Goal: Task Accomplishment & Management: Manage account settings

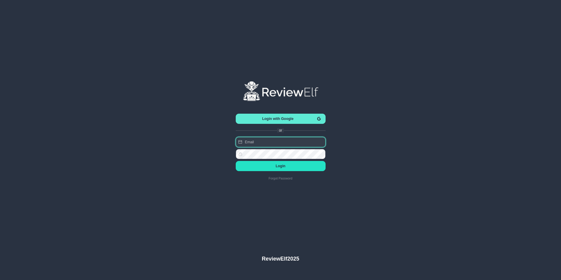
type input "charles.johnson@reviewinsights.org"
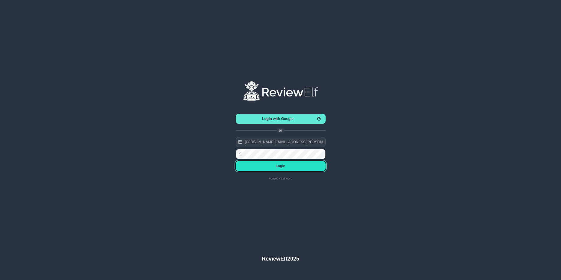
click at [286, 169] on button "Login" at bounding box center [281, 166] width 90 height 10
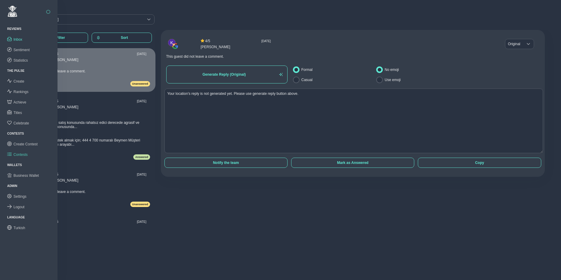
click at [24, 151] on link "Contests" at bounding box center [28, 154] width 57 height 10
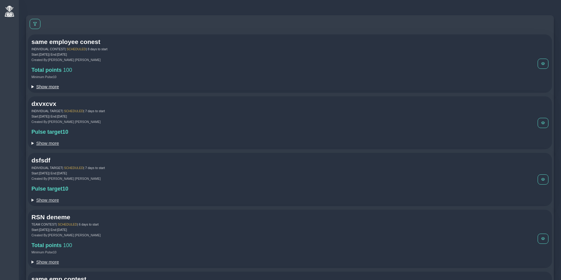
click at [54, 86] on summary "Show more" at bounding box center [284, 86] width 506 height 5
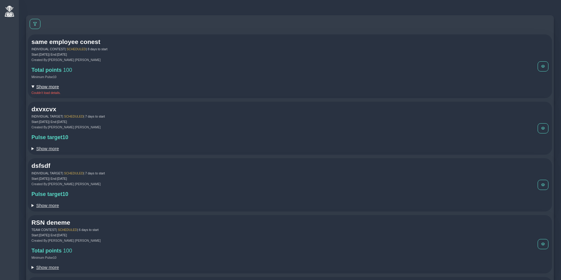
click at [54, 86] on summary "Show more" at bounding box center [284, 86] width 506 height 5
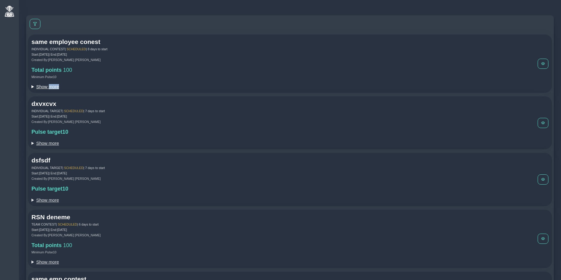
click at [54, 86] on summary "Show more" at bounding box center [284, 86] width 506 height 5
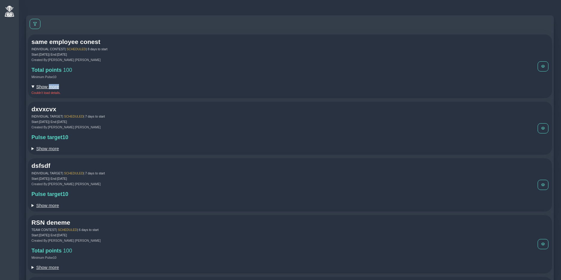
click at [54, 86] on summary "Show more" at bounding box center [284, 86] width 506 height 5
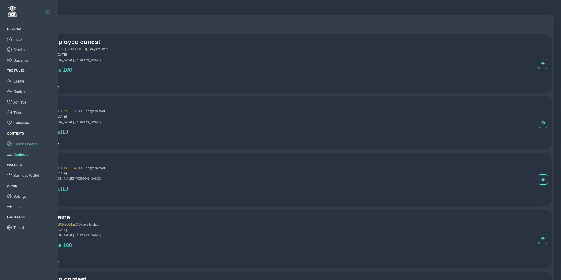
click at [22, 144] on span "Create Contest" at bounding box center [25, 144] width 24 height 4
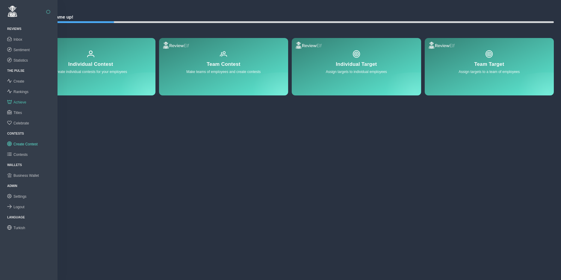
scroll to position [4, 0]
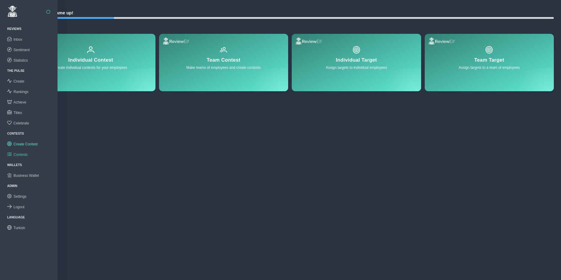
click at [20, 153] on span "Contests" at bounding box center [20, 155] width 14 height 4
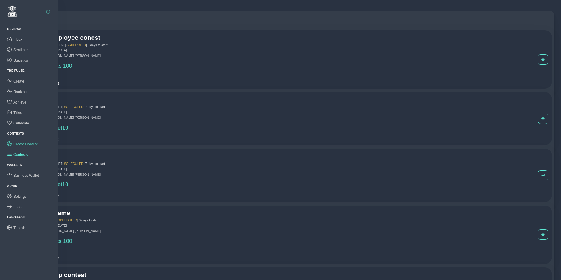
click at [24, 141] on link "Create Contest" at bounding box center [28, 144] width 57 height 10
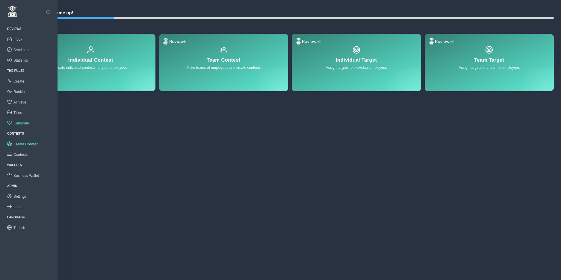
click at [19, 124] on span "Celebrate" at bounding box center [21, 123] width 16 height 4
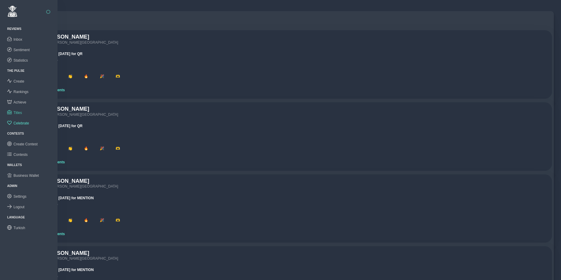
click at [20, 112] on span "Titles" at bounding box center [17, 113] width 8 height 4
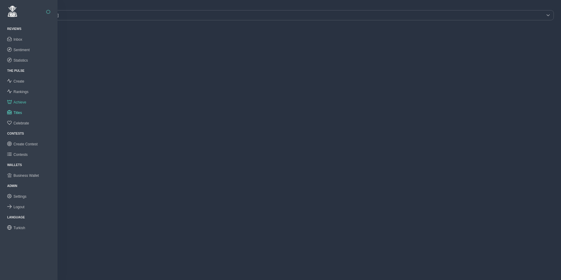
click at [21, 101] on span "Achieve" at bounding box center [19, 102] width 13 height 4
click at [20, 92] on span "Rankings" at bounding box center [20, 92] width 15 height 4
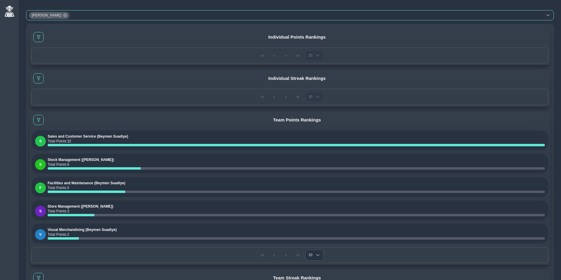
click at [97, 17] on div "Beymen Suadiye" at bounding box center [284, 15] width 516 height 10
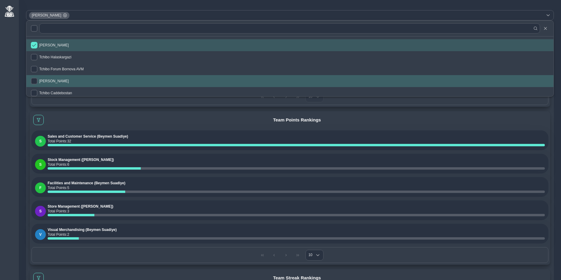
scroll to position [41, 0]
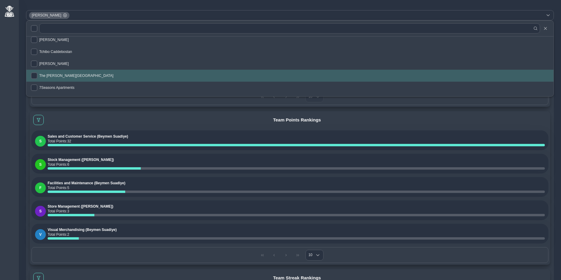
click at [54, 75] on span "The Clementine Churchill Hospital" at bounding box center [76, 76] width 74 height 4
checkbox input "true"
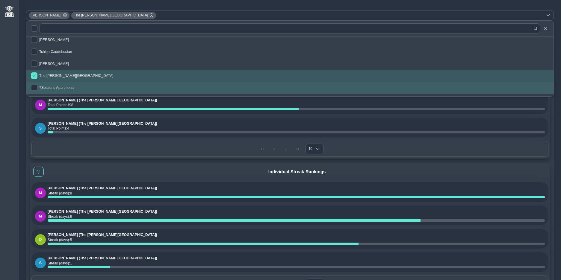
click at [162, 170] on h5 "Individual Streak Rankings" at bounding box center [296, 171] width 503 height 5
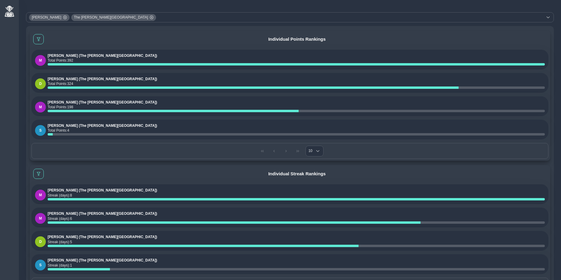
scroll to position [0, 0]
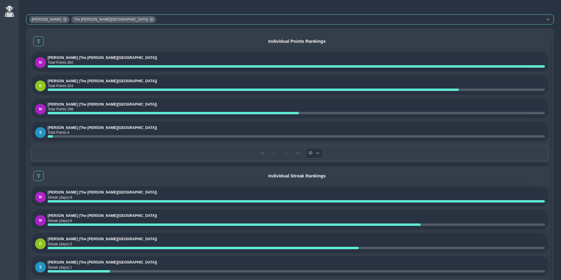
click at [63, 19] on icon at bounding box center [65, 20] width 4 height 4
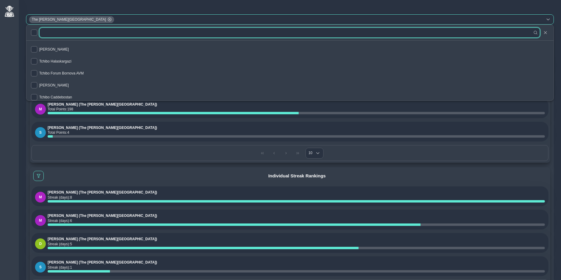
scroll to position [27, 0]
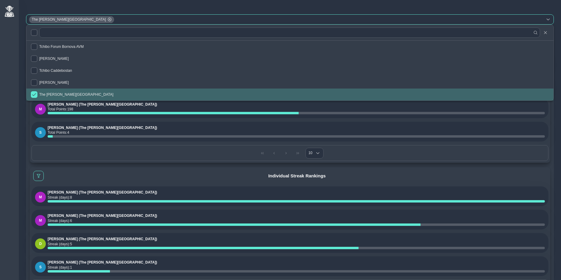
click at [101, 148] on div "10 10 10" at bounding box center [289, 153] width 517 height 16
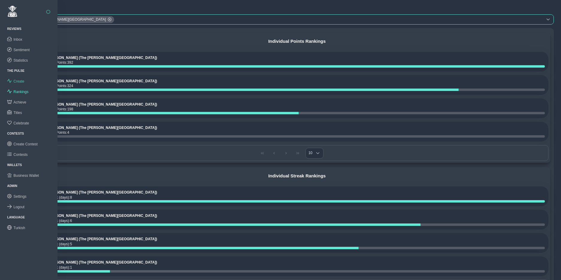
click at [19, 80] on span "Create" at bounding box center [18, 81] width 11 height 4
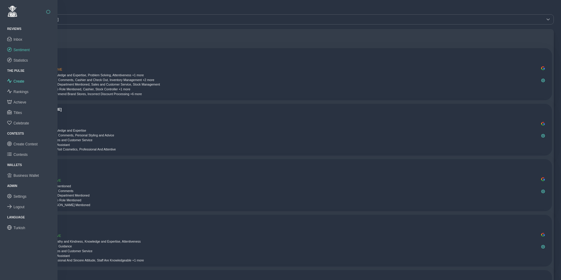
click at [20, 46] on link "Sentiment" at bounding box center [28, 50] width 57 height 10
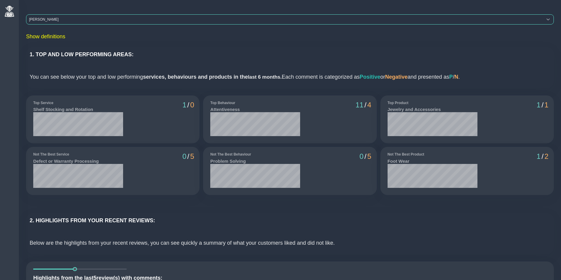
click at [64, 20] on div "[PERSON_NAME]" at bounding box center [284, 20] width 516 height 10
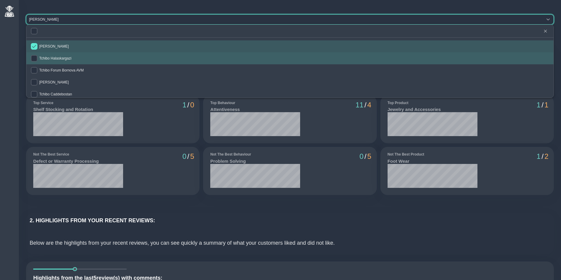
click at [60, 61] on li "Tchibo Halaskargazi" at bounding box center [289, 58] width 527 height 12
checkbox input "true"
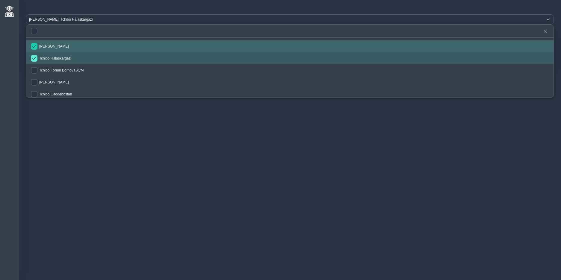
click at [35, 48] on input "checkbox" at bounding box center [34, 46] width 7 height 7
checkbox input "false"
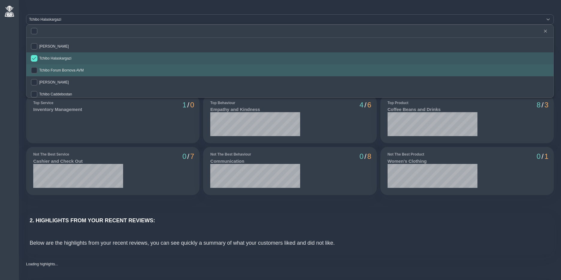
click at [53, 71] on span "Tchibo Forum Bornova AVM" at bounding box center [61, 70] width 45 height 4
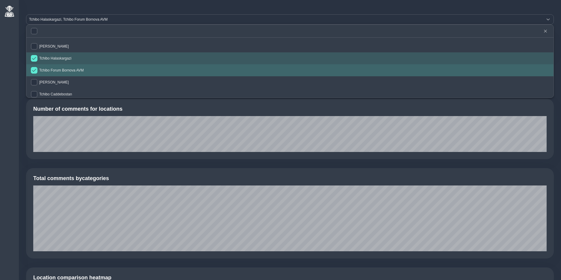
checkbox input "true"
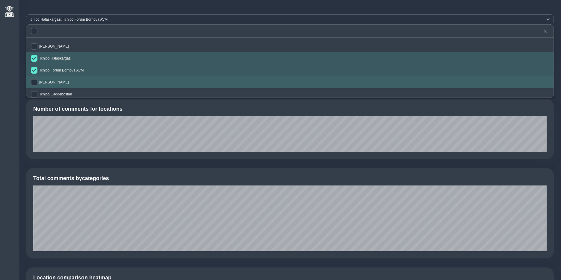
click at [52, 80] on span "Tchibo Alsancak" at bounding box center [54, 82] width 30 height 4
checkbox input "true"
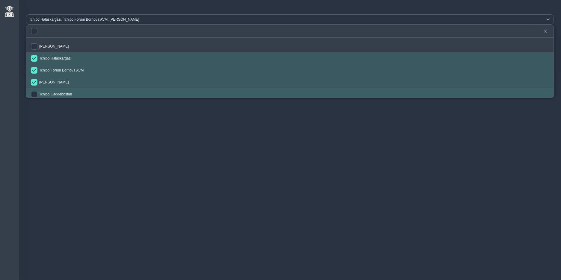
scroll to position [3, 0]
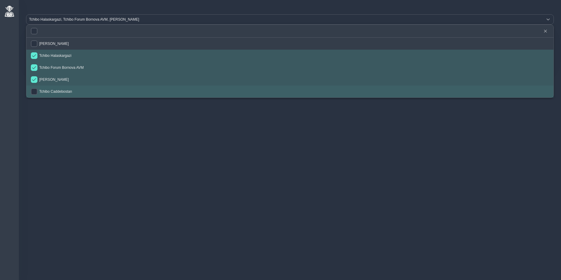
click at [56, 92] on span "Tchibo Caddebostan" at bounding box center [55, 91] width 33 height 4
checkbox input "true"
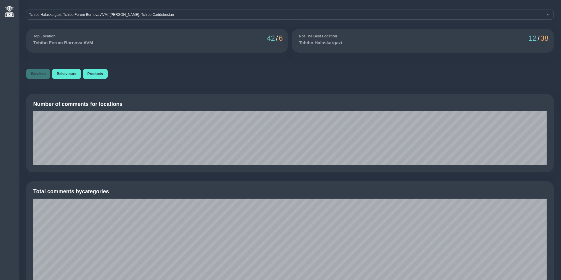
scroll to position [0, 0]
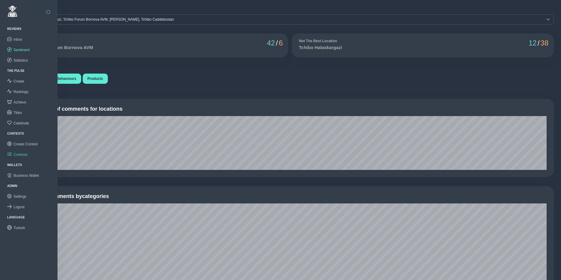
click at [22, 153] on span "Contests" at bounding box center [20, 155] width 14 height 4
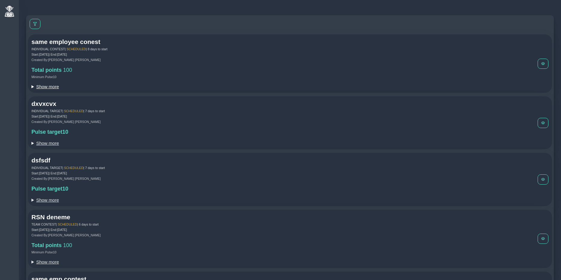
click at [51, 87] on summary "Show more" at bounding box center [284, 86] width 506 height 5
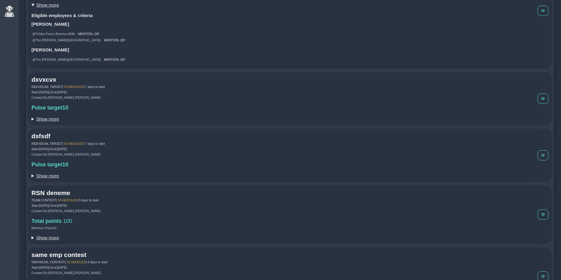
scroll to position [87, 0]
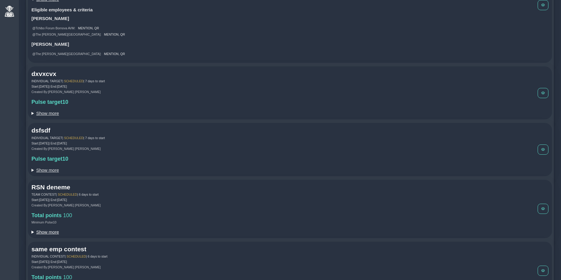
click at [50, 235] on summary "Show more" at bounding box center [284, 232] width 506 height 5
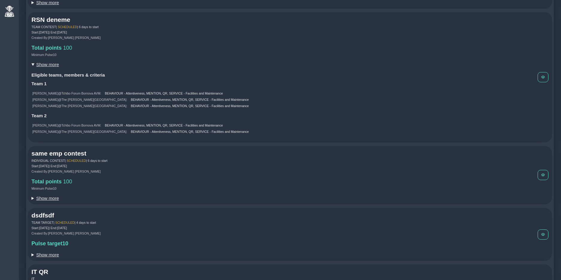
scroll to position [255, 0]
click at [47, 67] on summary "Show more" at bounding box center [284, 64] width 506 height 5
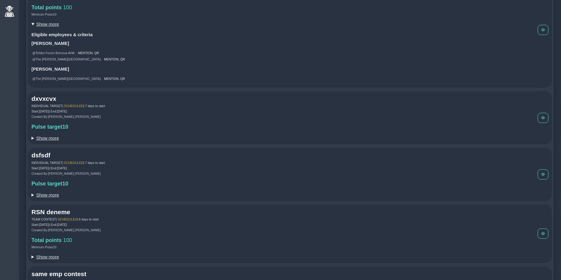
scroll to position [0, 0]
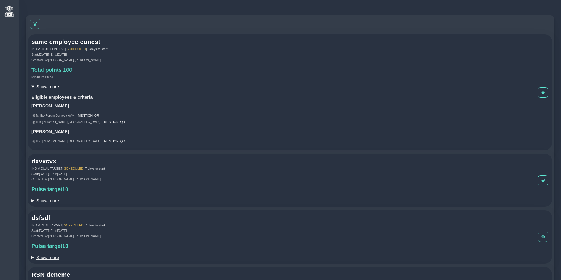
click at [45, 87] on summary "Show more" at bounding box center [284, 86] width 506 height 5
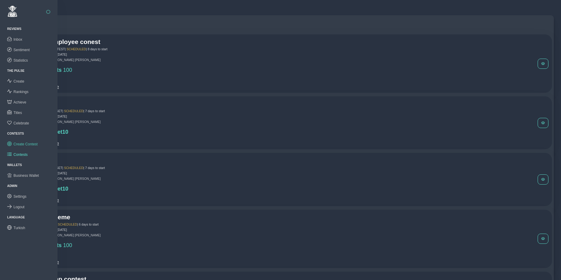
click at [22, 143] on span "Create Contest" at bounding box center [25, 144] width 24 height 4
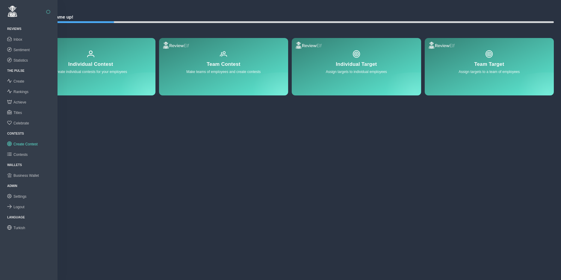
scroll to position [4, 0]
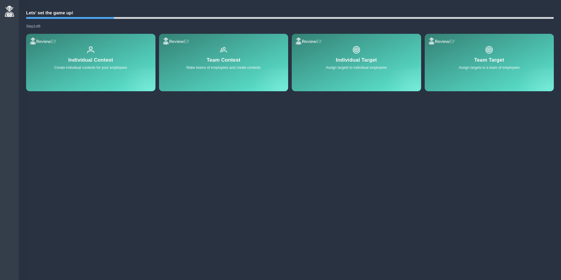
click at [256, 71] on div "Team Contest Make teams of employees and create contests" at bounding box center [223, 62] width 129 height 57
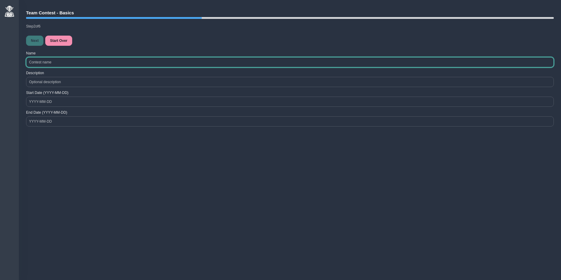
click at [63, 63] on input at bounding box center [289, 62] width 527 height 10
click at [32, 63] on input "TEst With Summaries" at bounding box center [289, 62] width 527 height 10
type input "Test With Summaries"
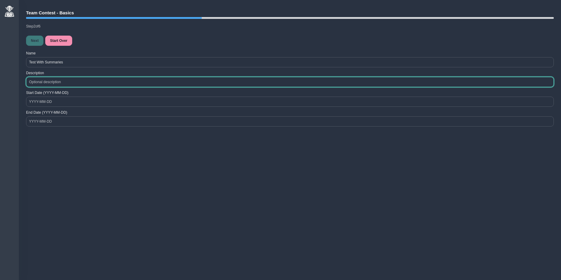
click at [48, 84] on input at bounding box center [289, 82] width 527 height 10
type input "Test"
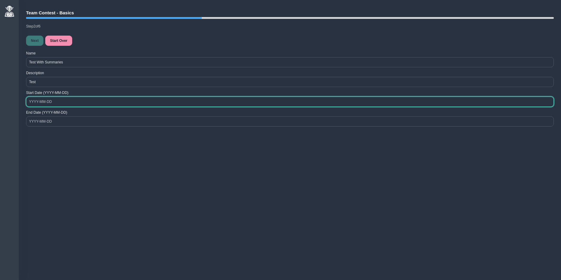
click at [50, 101] on input at bounding box center [289, 102] width 527 height 10
type input "2025-10-18"
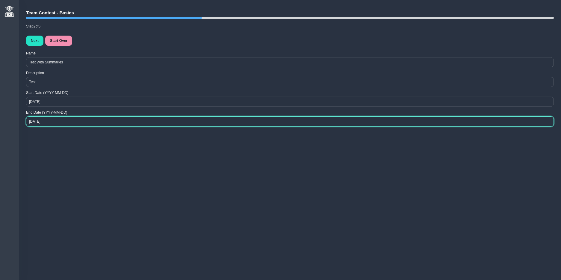
type input "2025-10-22"
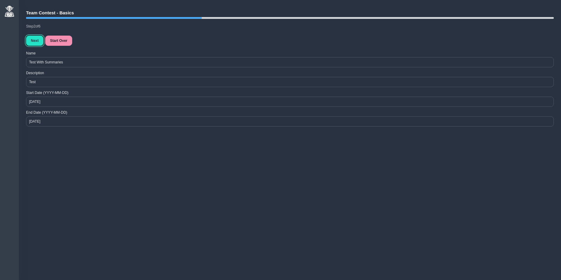
click at [33, 38] on button "Next" at bounding box center [34, 41] width 17 height 10
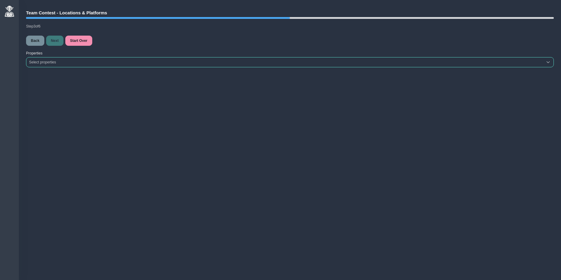
click at [59, 62] on div "Select properties" at bounding box center [284, 62] width 516 height 10
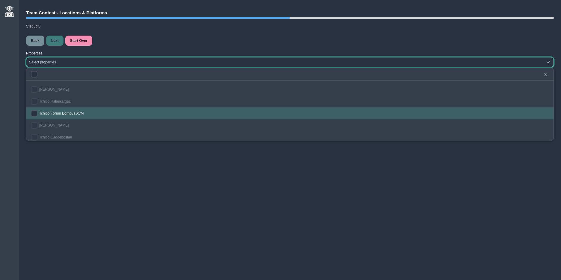
click at [45, 112] on span "Tchibo Forum Bornova AVM" at bounding box center [61, 113] width 45 height 4
checkbox input "true"
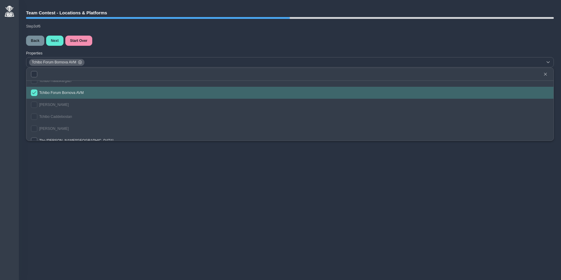
scroll to position [41, 0]
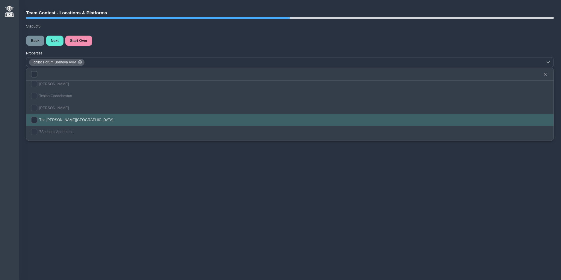
click at [50, 120] on span "The Clementine Churchill Hospital" at bounding box center [76, 120] width 74 height 4
checkbox input "true"
click at [55, 42] on span "Next" at bounding box center [55, 41] width 8 height 4
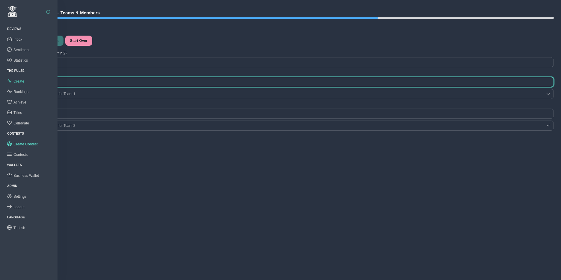
drag, startPoint x: 54, startPoint y: 83, endPoint x: 18, endPoint y: 81, distance: 36.0
click at [18, 81] on div "Reviews Reviews Inbox Sentiment Statistics THE PULSE THE PULSE Create Rankings …" at bounding box center [280, 136] width 561 height 280
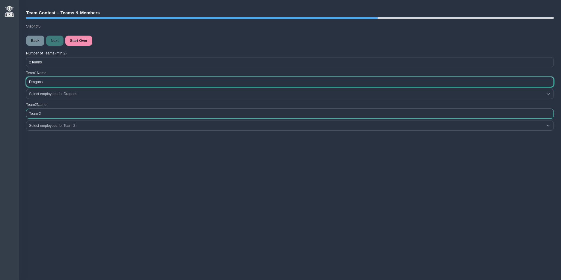
type input "Dragons"
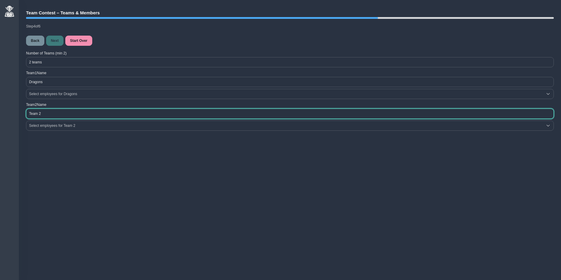
drag, startPoint x: 51, startPoint y: 114, endPoint x: 24, endPoint y: 113, distance: 26.7
click at [24, 113] on div "Team 2 Name Team 2 Select employees for Team 2" at bounding box center [289, 117] width 531 height 32
type input "Goats"
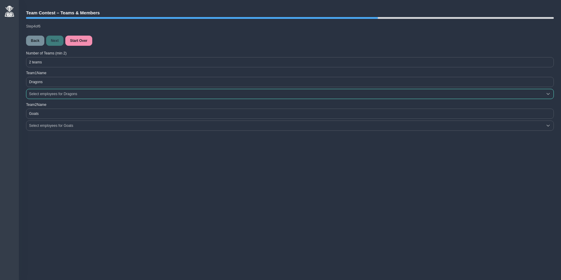
click at [53, 95] on div "Select employees for Dragons" at bounding box center [284, 94] width 516 height 10
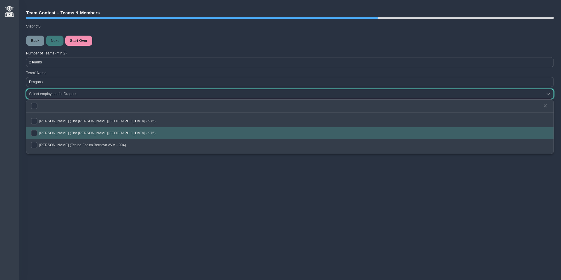
click at [48, 133] on span "Dianne Doe (The Clementine Churchill Hospital - 975)" at bounding box center [97, 133] width 116 height 4
checkbox input "true"
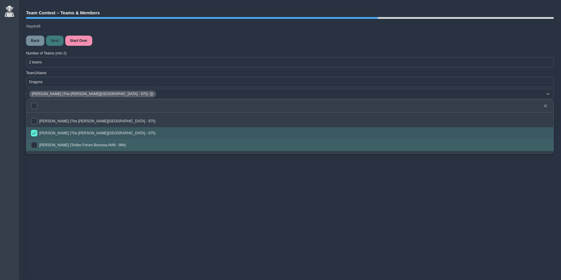
click at [50, 143] on li "Dianne Doe (Tchibo Forum Bornova AVM - 994)" at bounding box center [289, 145] width 527 height 12
checkbox input "true"
click at [49, 163] on div "Reviews Reviews Inbox Sentiment Statistics THE PULSE THE PULSE Create Rankings …" at bounding box center [280, 136] width 561 height 280
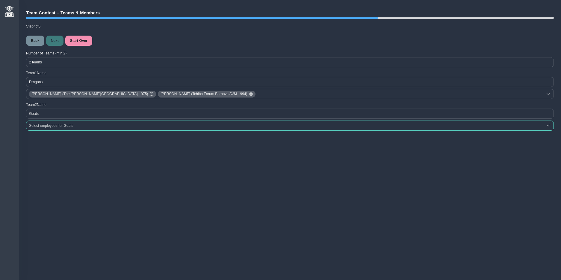
click at [42, 129] on div "Select employees for Goats" at bounding box center [284, 126] width 516 height 10
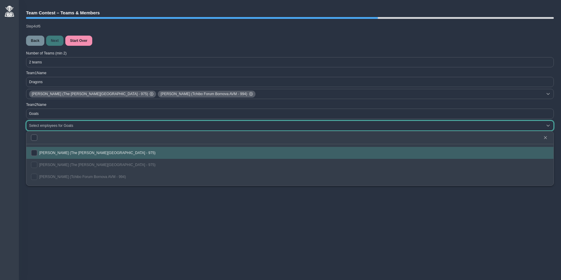
click at [53, 154] on span "Manisha Doe (The Clementine Churchill Hospital - 975)" at bounding box center [97, 153] width 116 height 4
checkbox input "true"
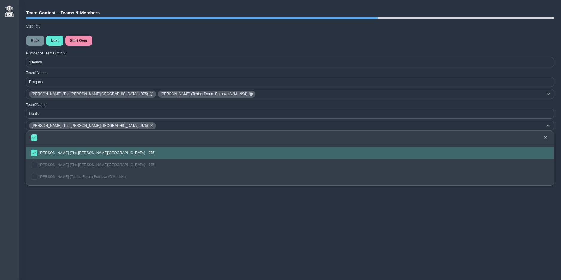
click at [66, 209] on div "Reviews Reviews Inbox Sentiment Statistics THE PULSE THE PULSE Create Rankings …" at bounding box center [280, 136] width 561 height 280
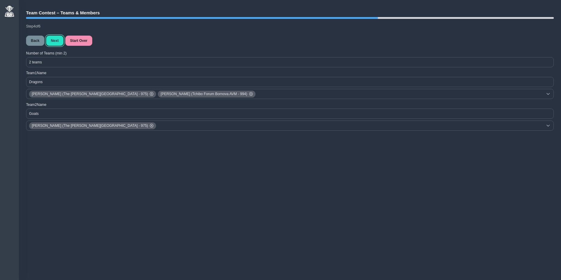
click at [56, 43] on button "Next" at bounding box center [54, 41] width 17 height 10
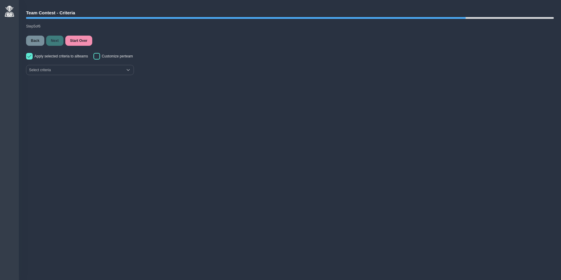
click at [99, 57] on input "Customize per team" at bounding box center [96, 56] width 7 height 7
checkbox input "true"
checkbox input "false"
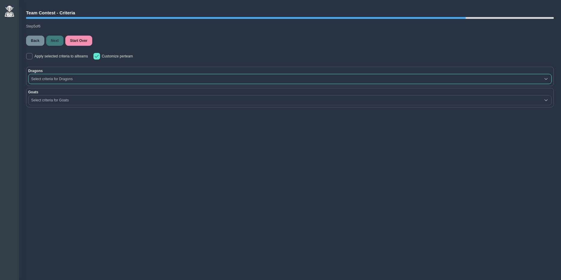
click at [70, 78] on div "Select criteria for Dragons" at bounding box center [284, 79] width 512 height 10
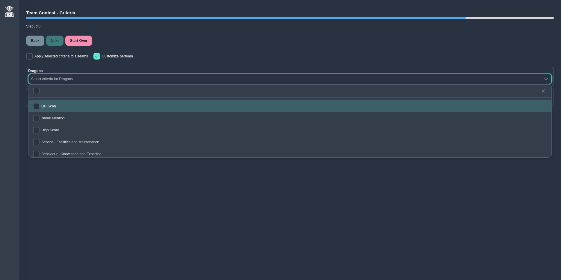
click at [50, 106] on span "QR Scan" at bounding box center [48, 106] width 15 height 4
checkbox input "true"
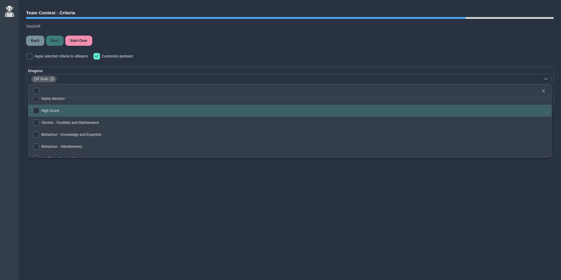
scroll to position [28, 0]
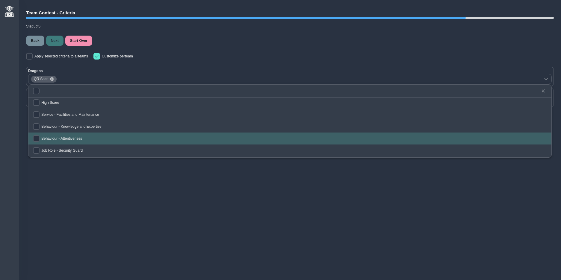
click at [81, 138] on span "Behaviour - Attentiveness" at bounding box center [61, 138] width 41 height 4
checkbox input "true"
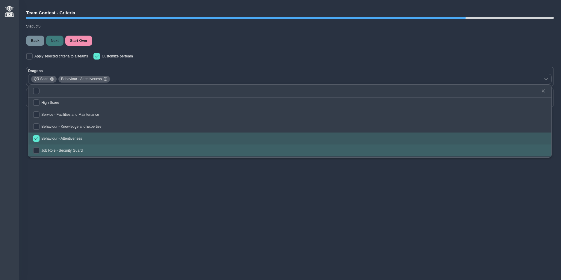
click at [79, 148] on li "Job Role - Security Guard" at bounding box center [289, 151] width 523 height 12
checkbox input "true"
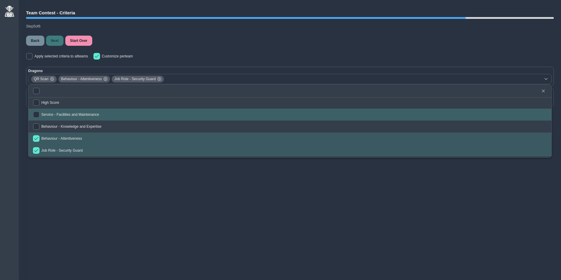
scroll to position [27, 0]
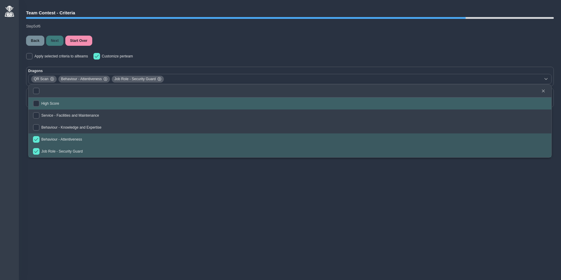
click at [108, 65] on div "Dragons QR Scan Behaviour - Attentiveness Job Role - Security Guard Goats Selec…" at bounding box center [289, 86] width 531 height 46
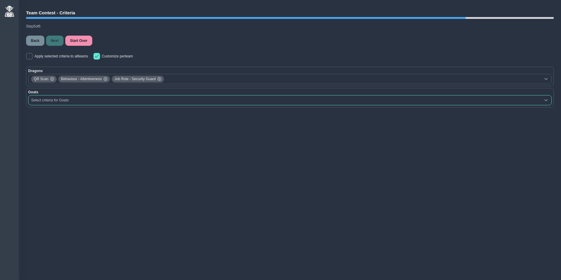
click at [67, 103] on div "Select criteria for Goats" at bounding box center [284, 100] width 512 height 10
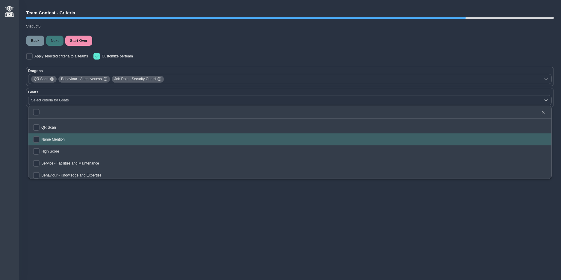
click at [52, 138] on span "Name Mention" at bounding box center [52, 139] width 23 height 4
checkbox input "true"
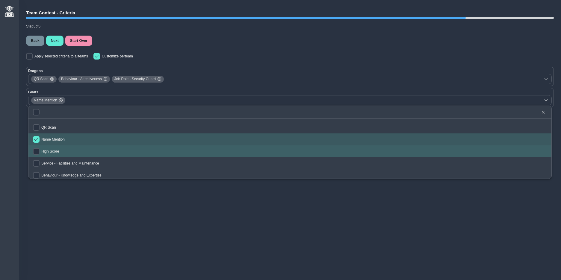
click at [51, 149] on li "High Score" at bounding box center [289, 151] width 523 height 12
checkbox input "true"
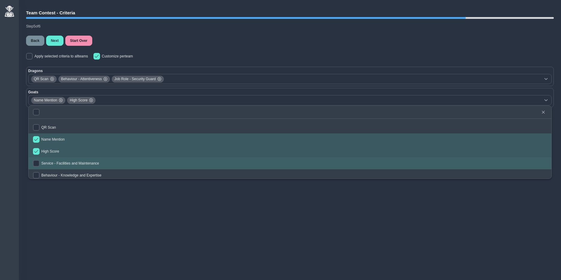
click at [58, 161] on li "Service - Facilities and Maintenance" at bounding box center [289, 163] width 523 height 12
checkbox input "true"
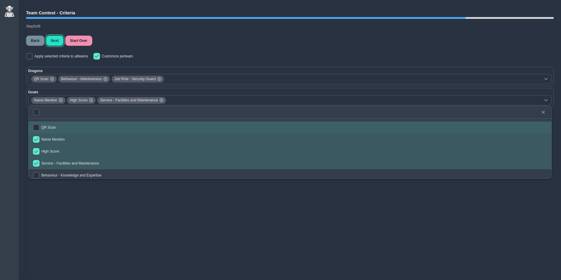
click at [55, 41] on span "Next" at bounding box center [55, 41] width 8 height 4
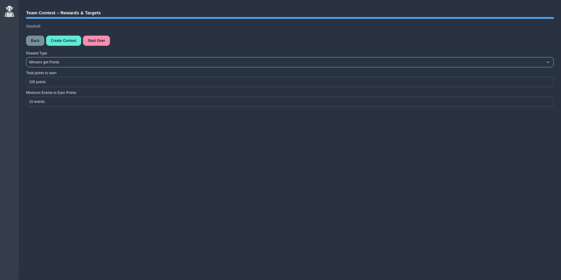
click at [61, 63] on span "Winners get Points" at bounding box center [284, 62] width 516 height 10
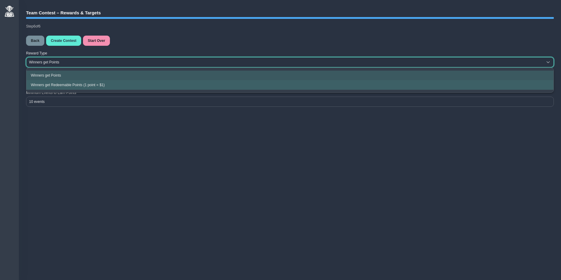
click at [58, 82] on li "Winners get Redeemable Points (1 point = $1)" at bounding box center [289, 85] width 527 height 10
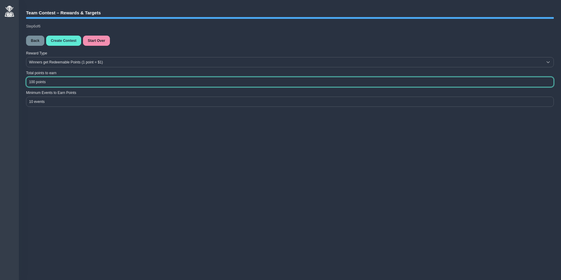
drag, startPoint x: 35, startPoint y: 82, endPoint x: 26, endPoint y: 82, distance: 9.3
click at [26, 82] on input "100 points" at bounding box center [289, 82] width 527 height 10
type input "122 points"
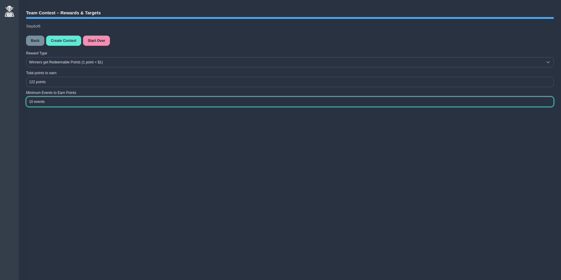
drag, startPoint x: 33, startPoint y: 102, endPoint x: 22, endPoint y: 102, distance: 10.5
click at [22, 102] on div "Team Contest – Rewards & Targets Step 6 of 6 Back Create Contest Start Over Rew…" at bounding box center [290, 62] width 542 height 118
type input "24 events"
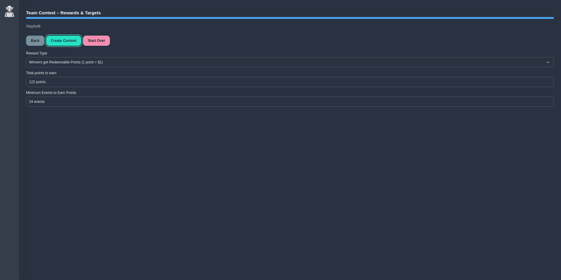
click at [70, 43] on button "Create Contest" at bounding box center [63, 41] width 35 height 10
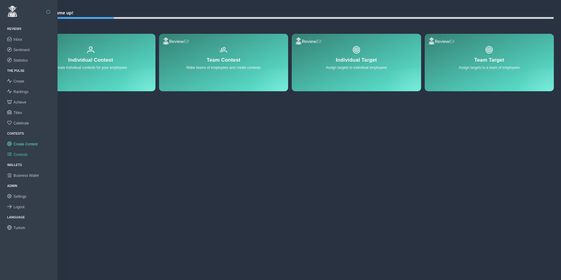
click at [24, 153] on span "Contests" at bounding box center [20, 155] width 14 height 4
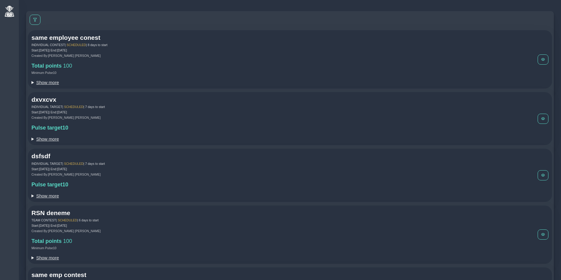
click at [154, 20] on div at bounding box center [290, 20] width 524 height 14
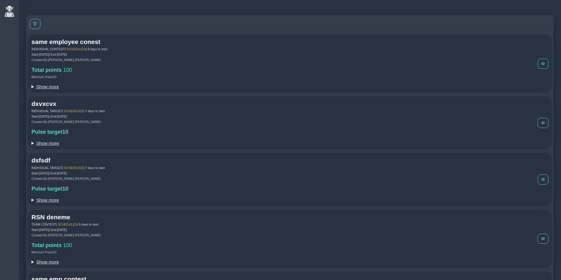
click at [136, 77] on div "Minimum Pulse 10" at bounding box center [284, 77] width 506 height 4
click at [148, 75] on div "Minimum Pulse 10" at bounding box center [284, 77] width 506 height 4
click at [148, 93] on div "same employee conest INDIVIDUAL CONTEST | SCHEDULED | 8 days to start Start: Oc…" at bounding box center [290, 63] width 524 height 58
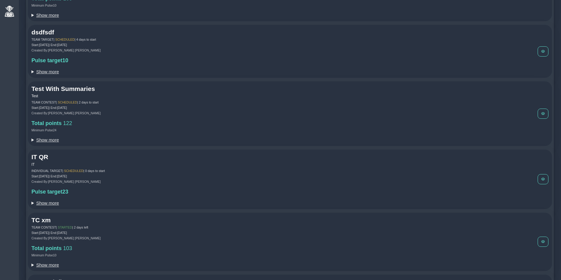
scroll to position [309, 0]
click at [54, 141] on summary "Show more" at bounding box center [284, 139] width 506 height 5
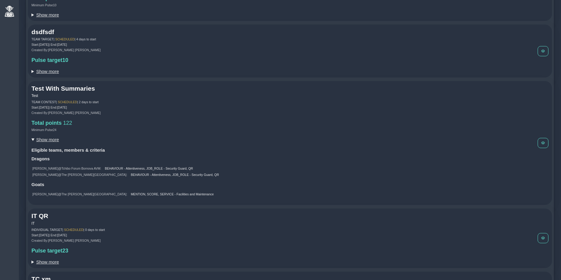
click at [91, 104] on div "TEAM CONTEST | SCHEDULED | 2 days to start" at bounding box center [284, 102] width 506 height 4
drag, startPoint x: 81, startPoint y: 105, endPoint x: 109, endPoint y: 103, distance: 28.2
click at [109, 103] on div "TEAM CONTEST | SCHEDULED | 2 days to start" at bounding box center [284, 102] width 506 height 4
click at [104, 118] on div "Test With Summaries Test TEAM CONTEST | SCHEDULED | 2 days to start Start: Octo…" at bounding box center [284, 143] width 506 height 117
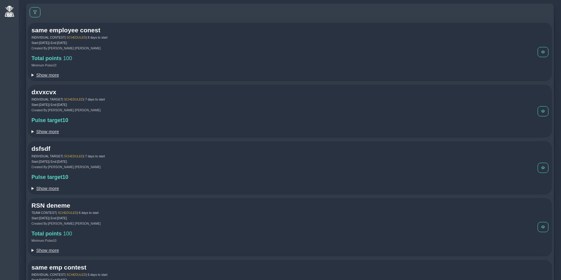
scroll to position [0, 0]
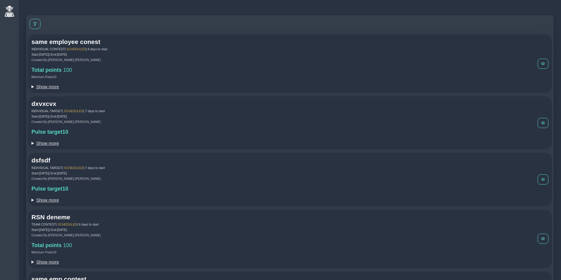
click at [134, 75] on div "Minimum Pulse 10" at bounding box center [284, 77] width 506 height 4
click at [34, 25] on span at bounding box center [35, 24] width 4 height 4
click at [44, 48] on div at bounding box center [49, 48] width 11 height 10
click at [51, 68] on li "Scheduled" at bounding box center [48, 71] width 26 height 10
click at [36, 24] on span at bounding box center [35, 24] width 4 height 4
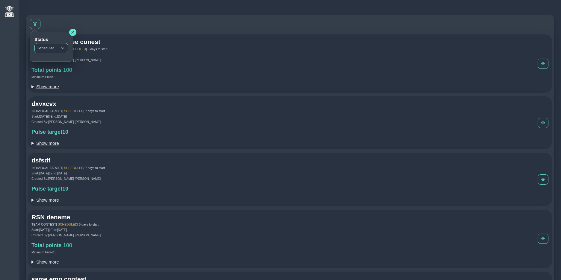
click at [45, 46] on span "Scheduled" at bounding box center [46, 48] width 22 height 10
click at [49, 78] on span "Started" at bounding box center [45, 80] width 12 height 4
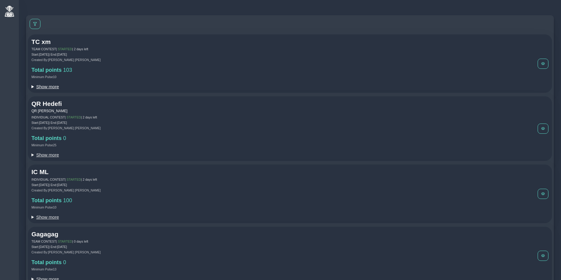
click at [52, 86] on summary "Show more" at bounding box center [284, 86] width 506 height 5
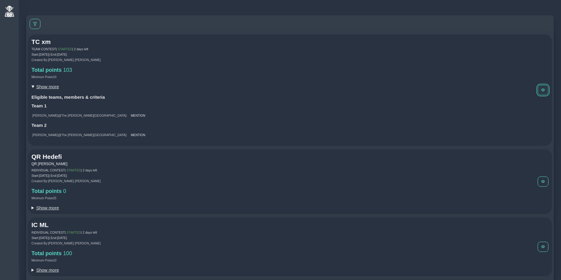
click at [544, 90] on button at bounding box center [542, 90] width 11 height 10
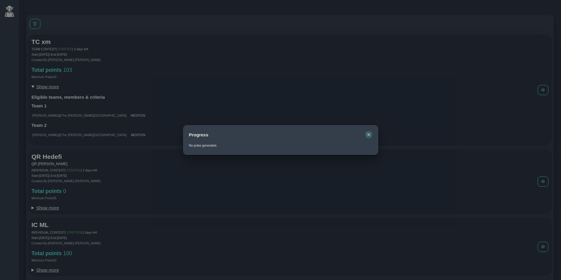
click at [370, 133] on icon "button" at bounding box center [369, 135] width 4 height 4
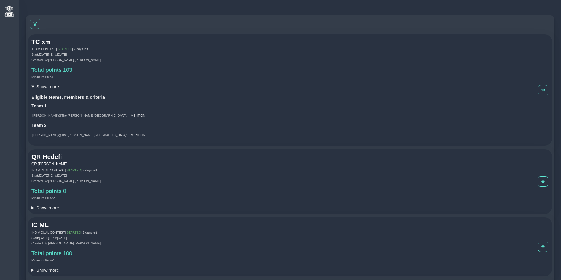
click at [98, 72] on div "Total points 103" at bounding box center [284, 70] width 506 height 6
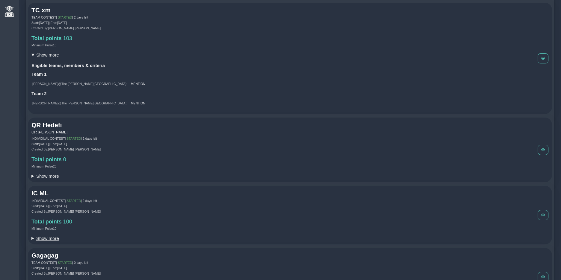
scroll to position [45, 0]
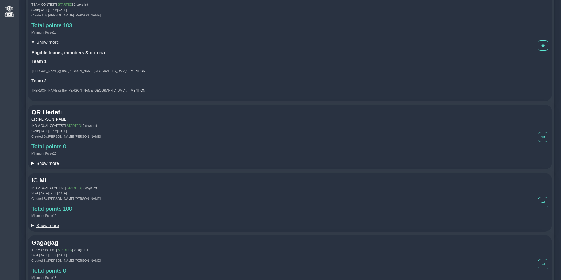
click at [53, 165] on summary "Show more" at bounding box center [284, 163] width 506 height 5
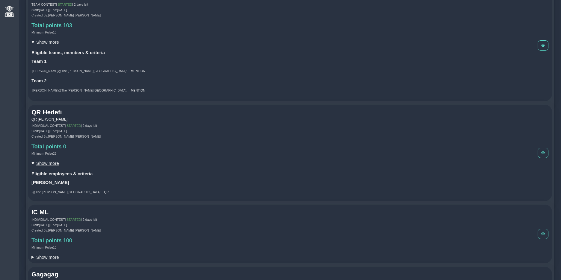
scroll to position [140, 0]
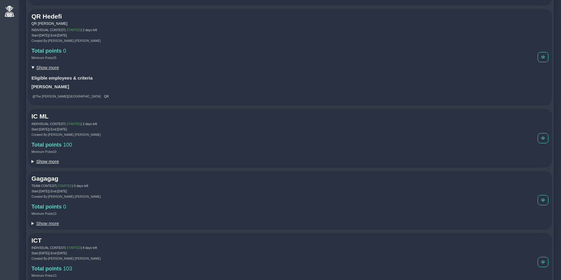
click at [52, 164] on summary "Show more" at bounding box center [284, 161] width 506 height 5
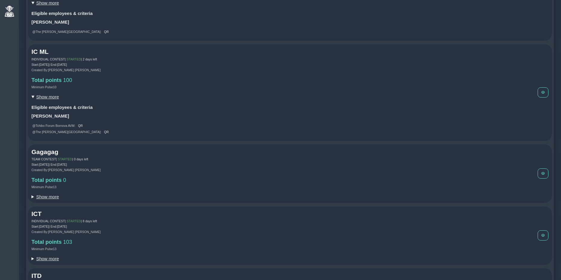
scroll to position [222, 0]
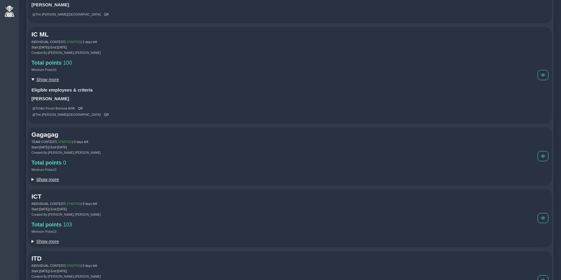
click at [51, 181] on summary "Show more" at bounding box center [284, 179] width 506 height 5
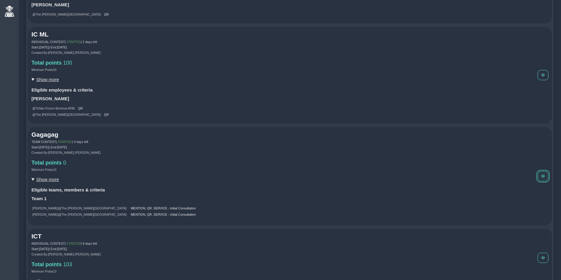
click at [547, 179] on button at bounding box center [542, 176] width 11 height 10
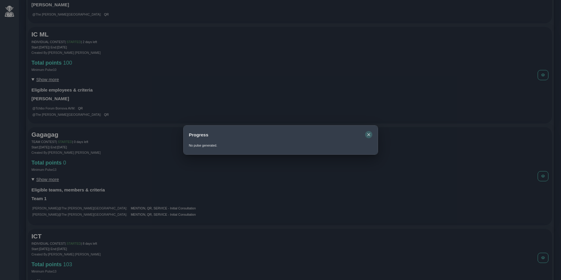
click at [368, 134] on icon "button" at bounding box center [368, 134] width 3 height 3
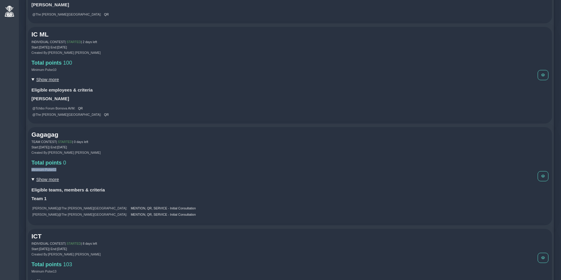
drag, startPoint x: 31, startPoint y: 171, endPoint x: 60, endPoint y: 172, distance: 29.0
click at [60, 171] on div "Minimum Pulse 13" at bounding box center [284, 170] width 506 height 4
click at [70, 171] on div "Minimum Pulse 13" at bounding box center [284, 170] width 506 height 4
click at [45, 181] on summary "Show more" at bounding box center [284, 179] width 506 height 5
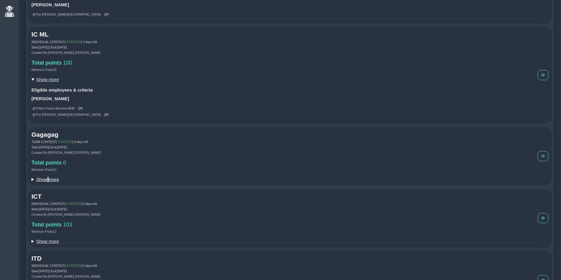
click at [45, 181] on summary "Show more" at bounding box center [284, 179] width 506 height 5
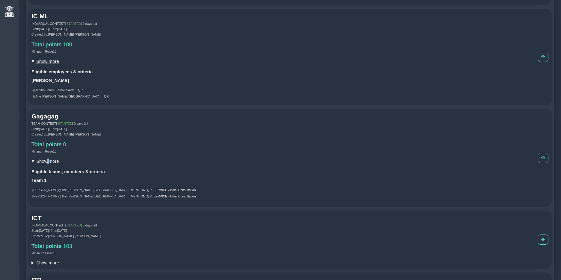
scroll to position [245, 0]
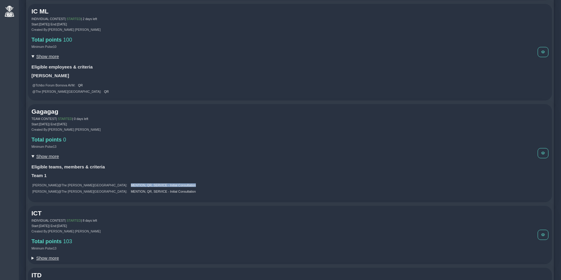
drag, startPoint x: 103, startPoint y: 187, endPoint x: 174, endPoint y: 187, distance: 70.3
click at [174, 187] on div "Dianne @ The Clementine Churchill Hospital : MENTION, QR, SERVICE - Initial Con…" at bounding box center [284, 185] width 505 height 5
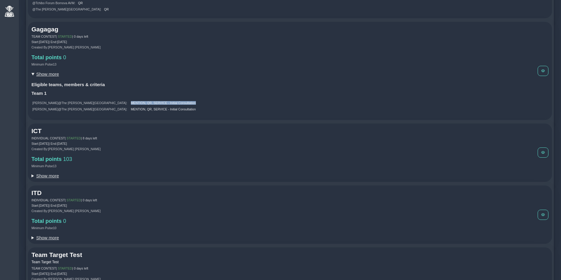
scroll to position [338, 0]
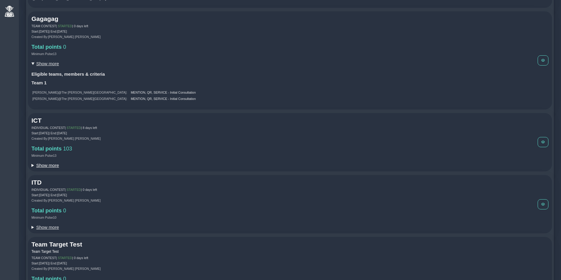
click at [48, 167] on summary "Show more" at bounding box center [284, 165] width 506 height 5
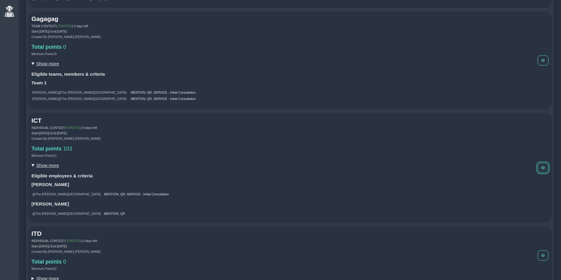
click at [544, 169] on span at bounding box center [543, 168] width 4 height 4
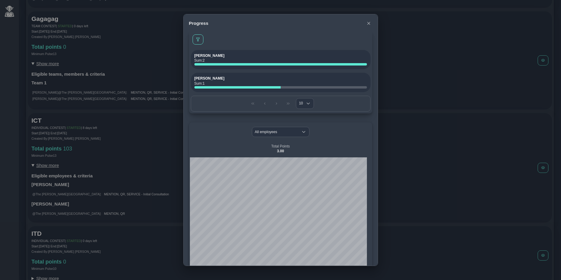
scroll to position [0, 0]
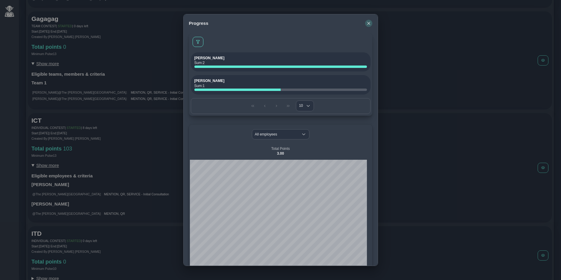
click at [368, 24] on icon "button" at bounding box center [369, 24] width 4 height 4
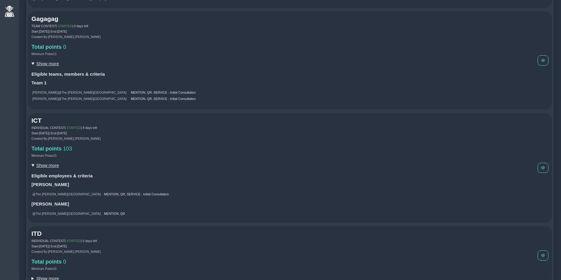
click at [138, 157] on div "Minimum Pulse 13" at bounding box center [284, 156] width 506 height 4
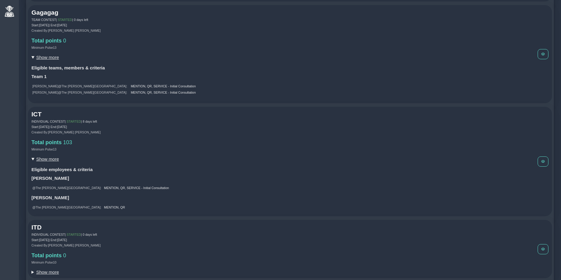
scroll to position [344, 0]
click at [154, 196] on div "Eligible employees & criteria Dianne @ The Clementine Churchill Hospital : MENT…" at bounding box center [284, 189] width 506 height 44
click at [135, 177] on div "Eligible employees & criteria Dianne @ The Clementine Churchill Hospital : MENT…" at bounding box center [284, 189] width 506 height 44
click at [49, 162] on summary "Show more" at bounding box center [284, 159] width 506 height 5
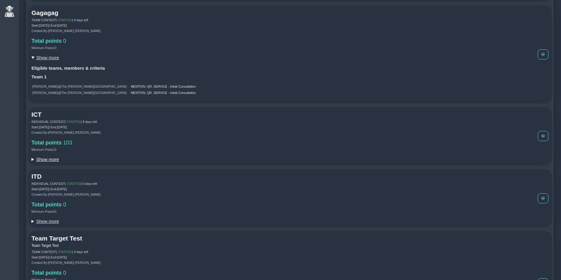
click at [49, 162] on summary "Show more" at bounding box center [284, 159] width 506 height 5
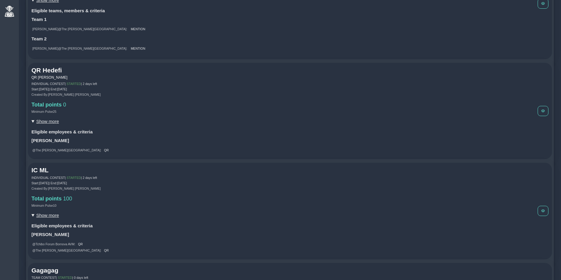
scroll to position [0, 0]
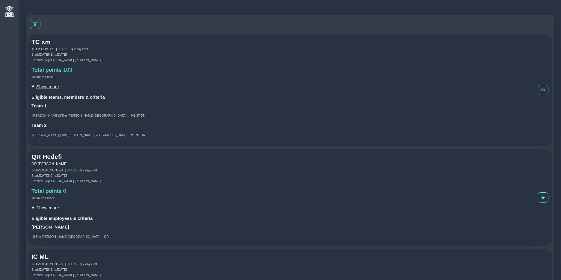
drag, startPoint x: 53, startPoint y: 54, endPoint x: 110, endPoint y: 53, distance: 57.2
click at [110, 53] on div "Start: October 14th, 2025 | End: October 17th, 2025" at bounding box center [284, 55] width 506 height 4
click at [137, 162] on p "QR [PERSON_NAME]" at bounding box center [284, 163] width 506 height 5
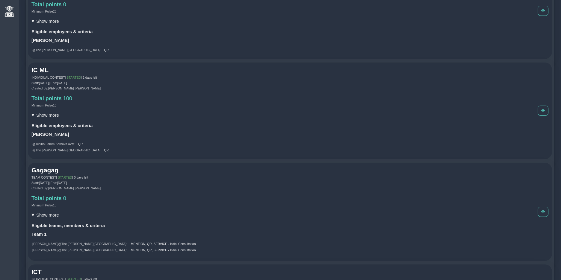
scroll to position [215, 0]
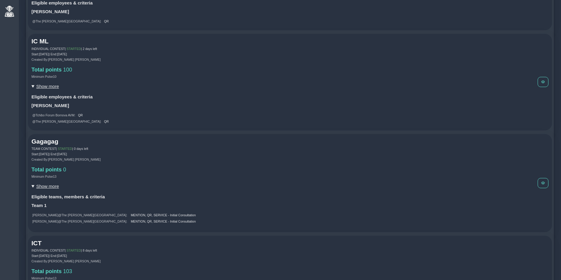
click at [145, 175] on div "Gagagag TEAM CONTEST | STARTED | 0 days left Start: October 12th, 2025 | End: O…" at bounding box center [284, 183] width 506 height 91
click at [543, 184] on span at bounding box center [543, 183] width 4 height 4
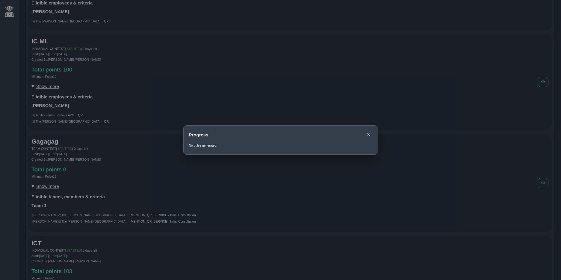
click at [371, 167] on div "Progress No pulse generated." at bounding box center [280, 140] width 561 height 280
click at [369, 133] on icon "button" at bounding box center [369, 135] width 4 height 4
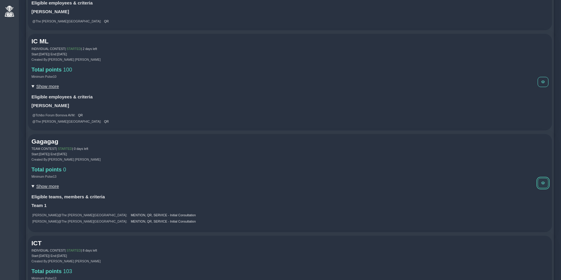
click at [541, 183] on span at bounding box center [543, 183] width 4 height 4
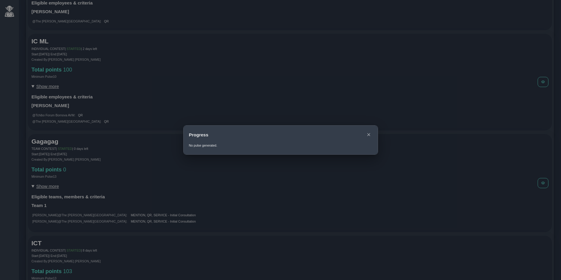
click at [292, 175] on div "Progress No pulse generated." at bounding box center [280, 140] width 561 height 280
click at [368, 134] on icon "button" at bounding box center [368, 134] width 3 height 3
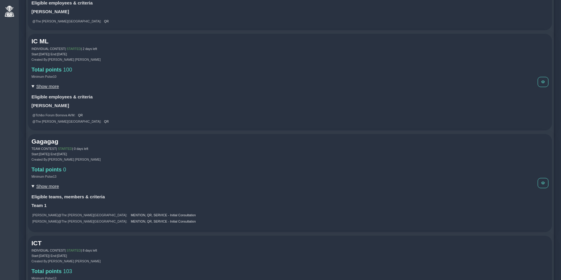
click at [109, 178] on div "Minimum Pulse 13" at bounding box center [284, 177] width 506 height 4
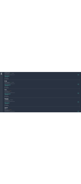
scroll to position [617, 0]
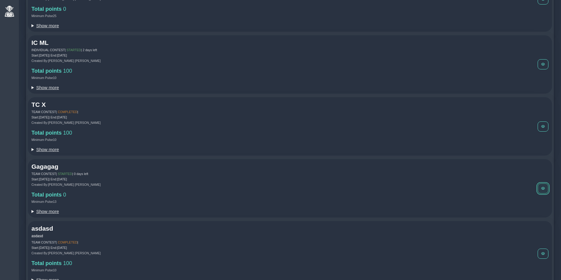
click at [543, 190] on span at bounding box center [543, 189] width 4 height 4
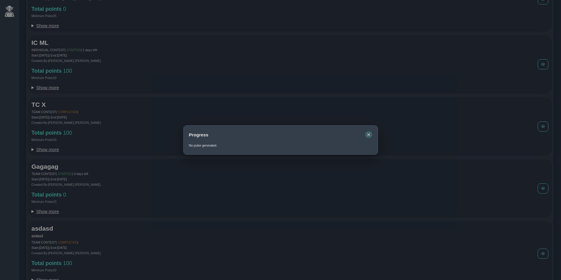
click at [369, 134] on icon "button" at bounding box center [369, 135] width 4 height 4
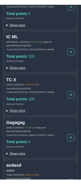
scroll to position [619, 0]
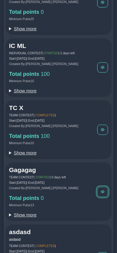
click at [104, 197] on button at bounding box center [102, 191] width 11 height 10
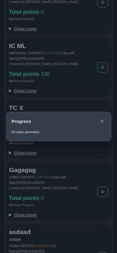
click at [101, 122] on icon "button" at bounding box center [101, 120] width 3 height 3
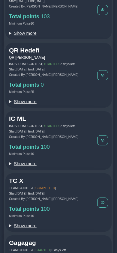
scroll to position [649, 0]
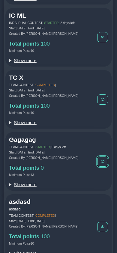
click at [102, 163] on span at bounding box center [103, 162] width 4 height 4
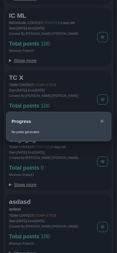
click at [102, 121] on icon "button" at bounding box center [101, 120] width 3 height 3
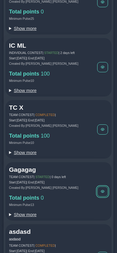
scroll to position [611, 0]
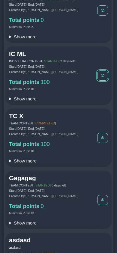
click at [102, 77] on span at bounding box center [103, 76] width 4 height 4
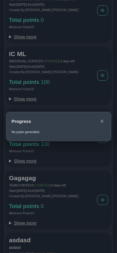
click at [101, 120] on icon "button" at bounding box center [102, 121] width 4 height 4
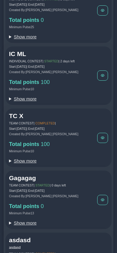
click at [11, 100] on summary "Show more" at bounding box center [53, 98] width 88 height 5
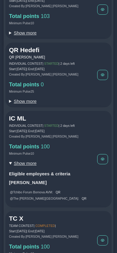
scroll to position [546, 0]
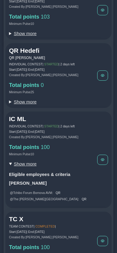
click at [10, 104] on summary "Show more" at bounding box center [53, 101] width 88 height 5
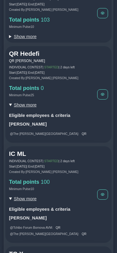
scroll to position [538, 0]
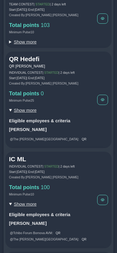
click at [9, 43] on summary "Show more" at bounding box center [53, 41] width 88 height 5
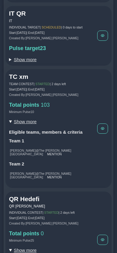
scroll to position [448, 0]
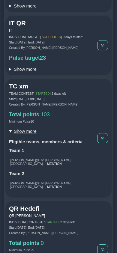
click at [10, 70] on summary "Show more" at bounding box center [53, 68] width 88 height 5
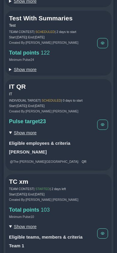
scroll to position [375, 0]
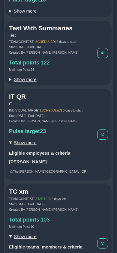
click at [11, 82] on summary "Show more" at bounding box center [53, 79] width 88 height 5
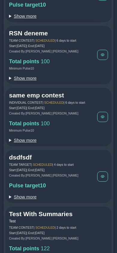
scroll to position [189, 0]
click at [11, 142] on summary "Show more" at bounding box center [53, 139] width 88 height 5
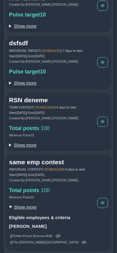
scroll to position [121, 0]
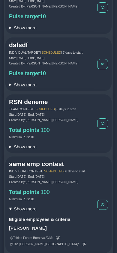
click at [12, 85] on summary "Show more" at bounding box center [53, 84] width 88 height 5
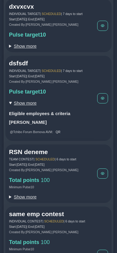
scroll to position [14, 0]
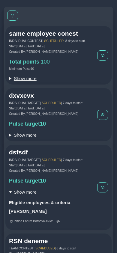
click at [9, 135] on summary "Show more" at bounding box center [53, 134] width 88 height 5
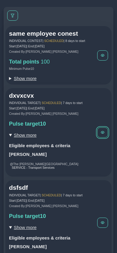
click at [103, 133] on span at bounding box center [103, 132] width 4 height 4
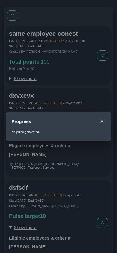
click at [104, 120] on button "button" at bounding box center [101, 120] width 7 height 7
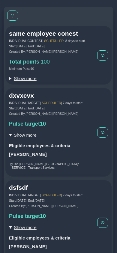
click at [22, 79] on summary "Show more" at bounding box center [53, 78] width 88 height 5
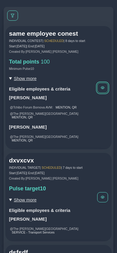
click at [102, 86] on span at bounding box center [103, 88] width 4 height 4
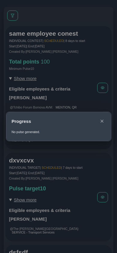
click at [102, 120] on icon "button" at bounding box center [102, 121] width 4 height 4
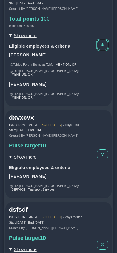
scroll to position [0, 0]
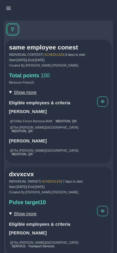
click at [14, 29] on span at bounding box center [13, 30] width 4 height 4
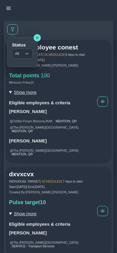
click at [21, 53] on span "All" at bounding box center [16, 54] width 9 height 10
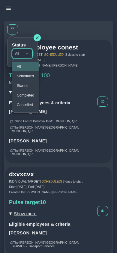
click at [27, 83] on li "Started" at bounding box center [25, 86] width 26 height 10
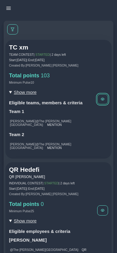
click at [104, 98] on span at bounding box center [103, 99] width 4 height 4
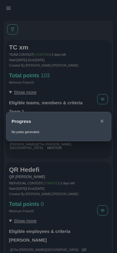
click at [99, 121] on button "button" at bounding box center [101, 120] width 7 height 7
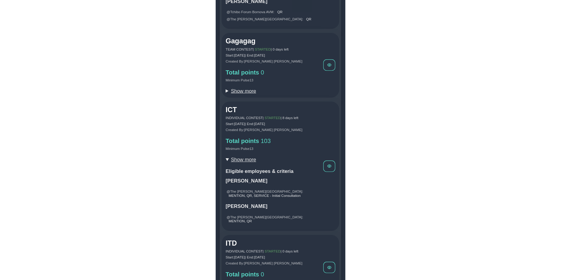
scroll to position [334, 0]
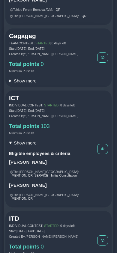
click at [105, 149] on button at bounding box center [102, 149] width 11 height 10
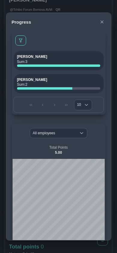
click at [101, 22] on icon "button" at bounding box center [102, 22] width 4 height 4
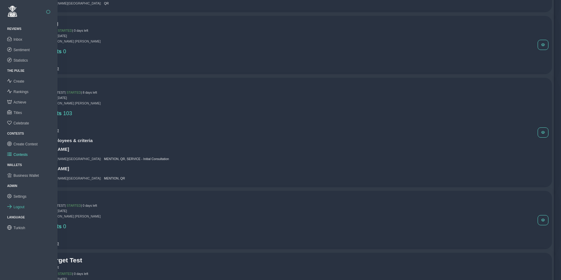
click at [17, 205] on span "Logout" at bounding box center [18, 207] width 11 height 4
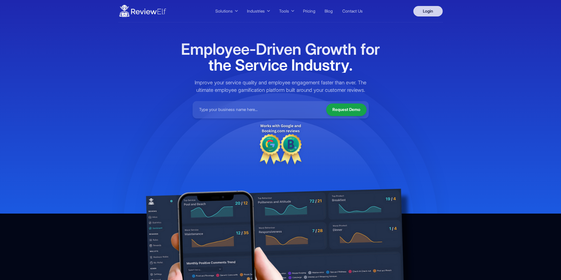
click at [432, 11] on link "Login" at bounding box center [427, 11] width 29 height 10
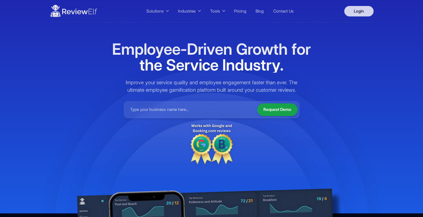
click at [358, 13] on link "Login" at bounding box center [358, 11] width 29 height 10
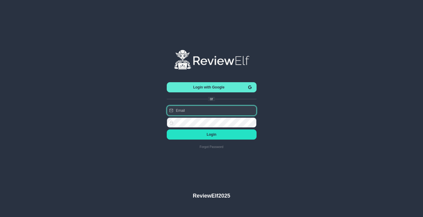
type input "[PERSON_NAME][EMAIL_ADDRESS][PERSON_NAME][DOMAIN_NAME]"
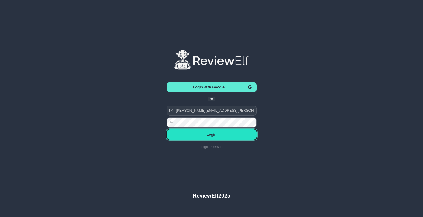
click at [213, 134] on span "Login" at bounding box center [211, 135] width 80 height 4
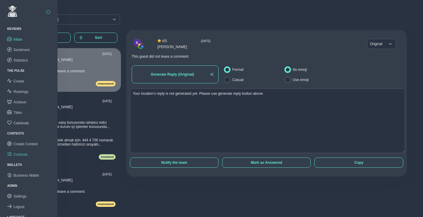
click at [22, 153] on span "Contests" at bounding box center [20, 155] width 14 height 4
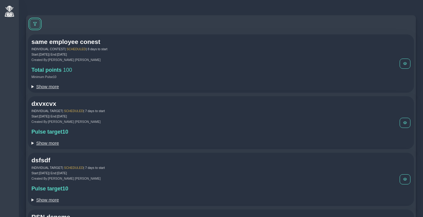
click at [37, 22] on button at bounding box center [35, 24] width 11 height 10
click at [41, 50] on span "All" at bounding box center [39, 48] width 9 height 10
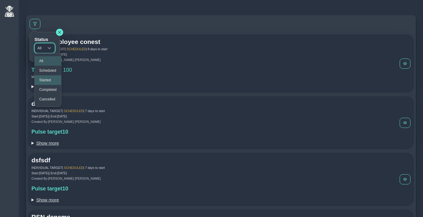
click at [46, 81] on span "Started" at bounding box center [45, 80] width 12 height 4
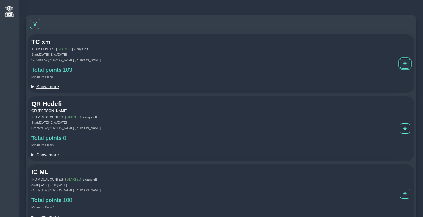
click at [406, 64] on span at bounding box center [405, 64] width 4 height 4
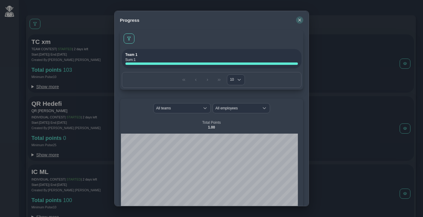
click at [298, 21] on icon "button" at bounding box center [300, 20] width 4 height 4
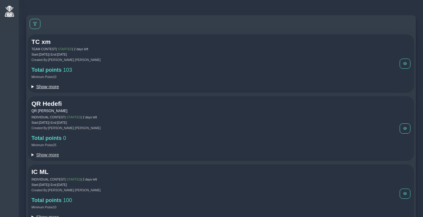
click at [48, 84] on summary "Show more" at bounding box center [215, 86] width 368 height 5
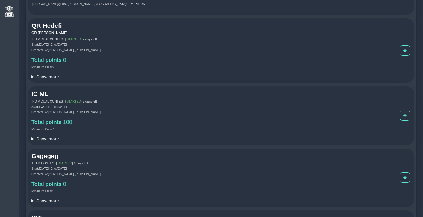
scroll to position [160, 0]
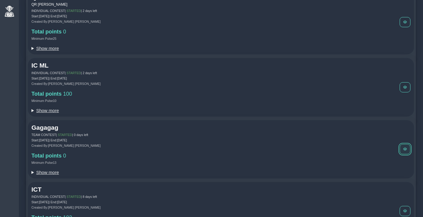
click at [406, 149] on span at bounding box center [405, 150] width 4 height 4
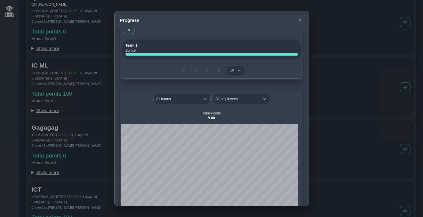
scroll to position [9, 0]
click at [300, 19] on icon "button" at bounding box center [300, 20] width 4 height 4
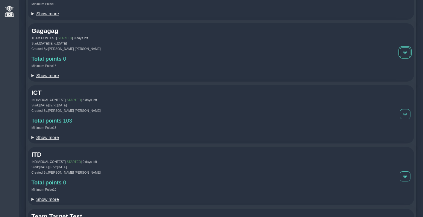
scroll to position [256, 0]
click at [402, 117] on button at bounding box center [405, 114] width 11 height 10
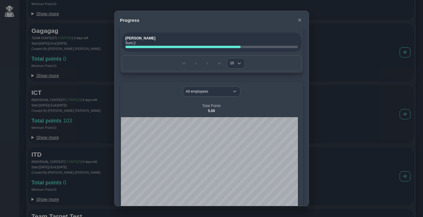
scroll to position [49, 0]
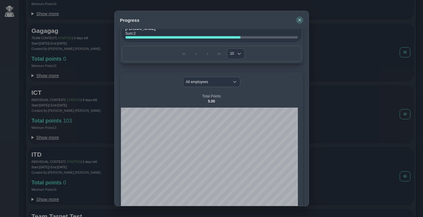
click at [299, 21] on icon "button" at bounding box center [300, 20] width 4 height 4
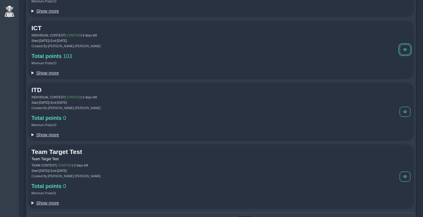
scroll to position [322, 0]
click at [47, 135] on summary "Show more" at bounding box center [215, 133] width 368 height 5
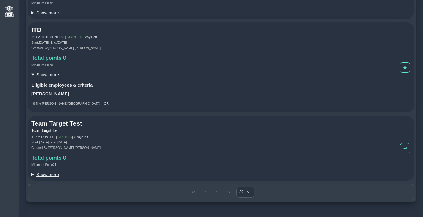
scroll to position [384, 0]
click at [46, 174] on summary "Show more" at bounding box center [215, 174] width 368 height 5
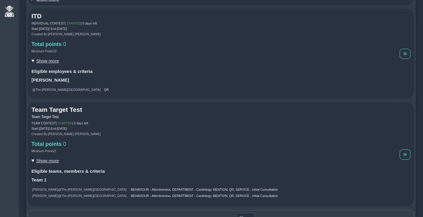
scroll to position [424, 0]
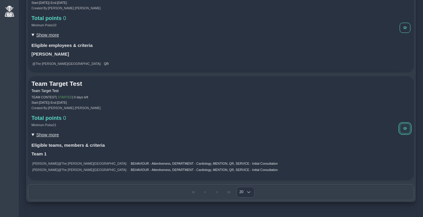
click at [405, 128] on span at bounding box center [405, 129] width 4 height 4
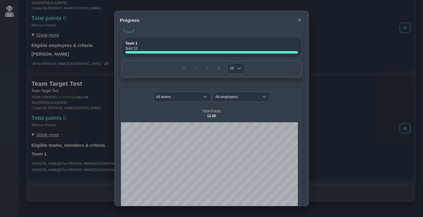
scroll to position [18, 0]
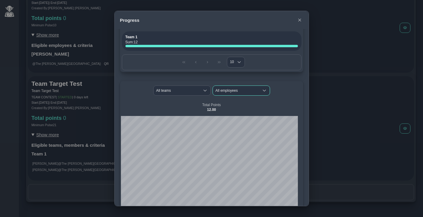
click at [248, 90] on span "All employees" at bounding box center [236, 91] width 46 height 10
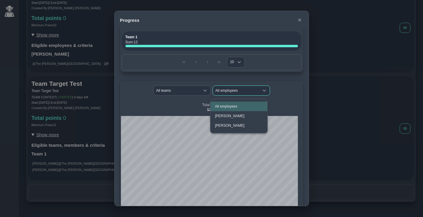
click at [248, 90] on span "All employees" at bounding box center [236, 91] width 46 height 10
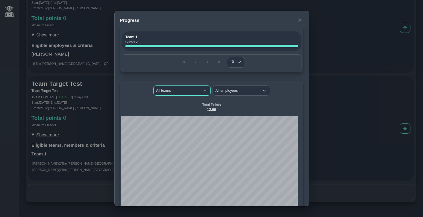
click at [161, 90] on span "All teams" at bounding box center [177, 91] width 46 height 10
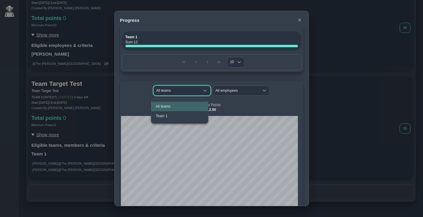
click at [161, 90] on span "All teams" at bounding box center [177, 91] width 46 height 10
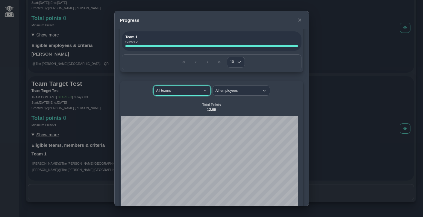
click at [161, 90] on span "All teams" at bounding box center [177, 91] width 46 height 10
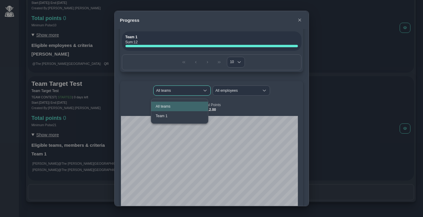
click at [161, 90] on span "All teams" at bounding box center [177, 91] width 46 height 10
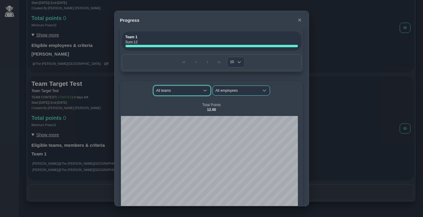
click at [231, 92] on span "All employees" at bounding box center [236, 91] width 46 height 10
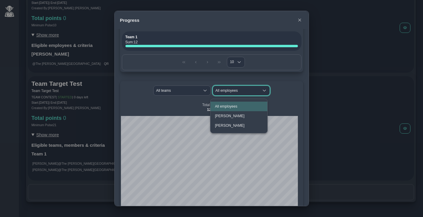
click at [232, 91] on span "All employees" at bounding box center [236, 91] width 46 height 10
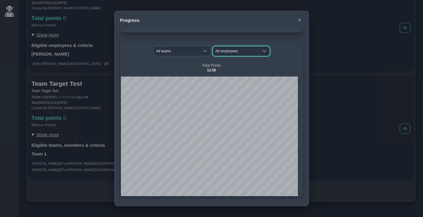
scroll to position [0, 0]
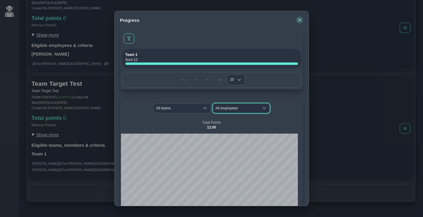
click at [301, 20] on icon "button" at bounding box center [300, 20] width 4 height 4
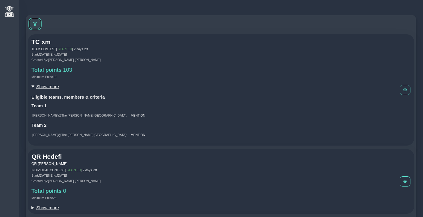
click at [35, 23] on span at bounding box center [35, 24] width 4 height 4
click at [42, 48] on span "Started" at bounding box center [43, 48] width 17 height 10
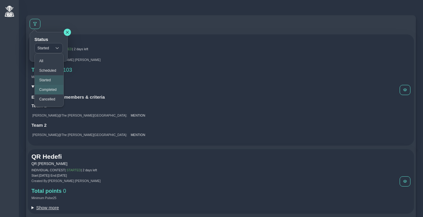
click at [49, 90] on span "Completed" at bounding box center [47, 90] width 17 height 4
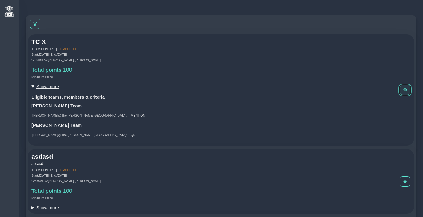
click at [406, 92] on button at bounding box center [405, 90] width 11 height 10
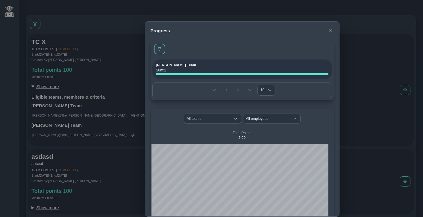
drag, startPoint x: 215, startPoint y: 22, endPoint x: 247, endPoint y: 37, distance: 34.8
click at [247, 37] on div "Progress" at bounding box center [242, 31] width 194 height 18
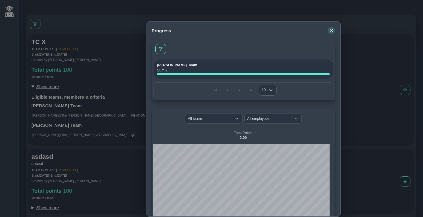
click at [329, 30] on button "button" at bounding box center [331, 30] width 7 height 7
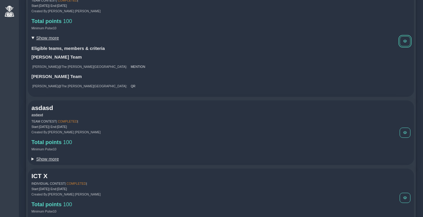
scroll to position [49, 0]
click at [44, 159] on summary "Show more" at bounding box center [215, 159] width 368 height 5
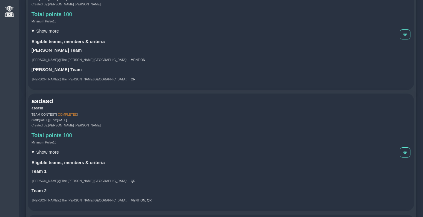
scroll to position [57, 0]
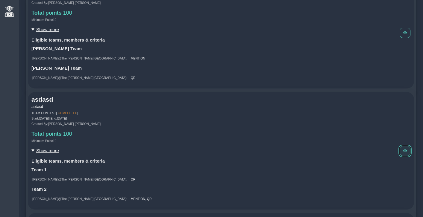
click at [400, 152] on button at bounding box center [405, 151] width 11 height 10
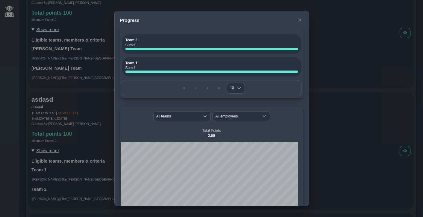
scroll to position [80, 0]
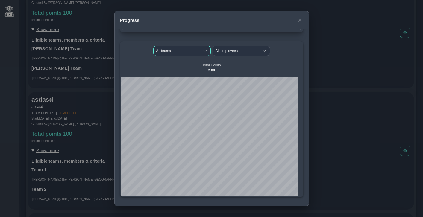
click at [174, 54] on span "All teams" at bounding box center [177, 51] width 46 height 10
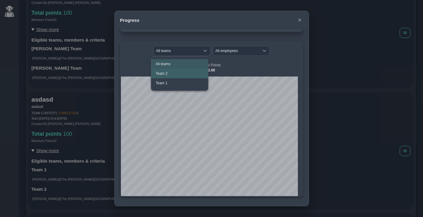
click at [168, 75] on li "Team 2" at bounding box center [179, 74] width 57 height 10
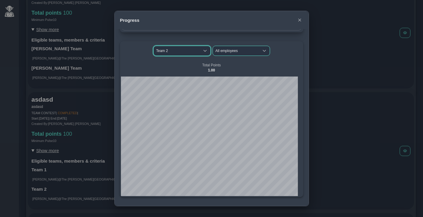
click at [227, 51] on span "All employees" at bounding box center [236, 51] width 46 height 10
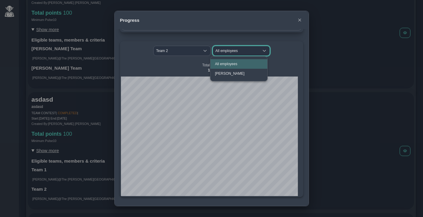
click at [227, 51] on span "All employees" at bounding box center [236, 51] width 46 height 10
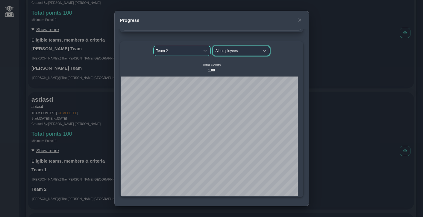
click at [174, 51] on span "Team 2" at bounding box center [177, 51] width 46 height 10
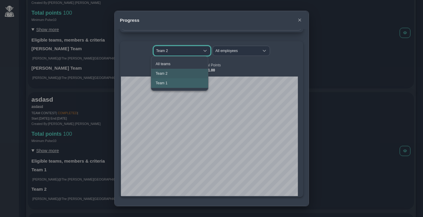
click at [161, 80] on li "Team 1" at bounding box center [179, 83] width 57 height 10
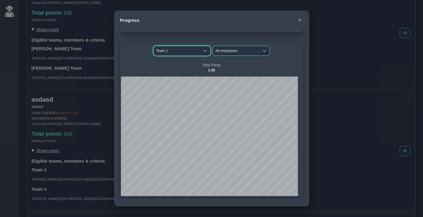
click at [227, 50] on span "All employees" at bounding box center [236, 51] width 46 height 10
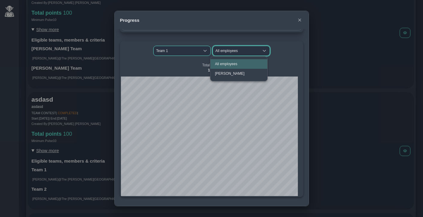
click at [178, 53] on span "Team 1" at bounding box center [177, 51] width 46 height 10
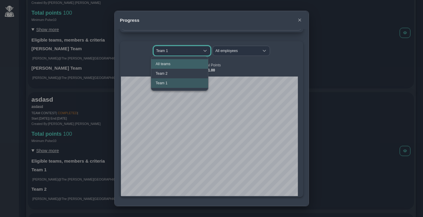
click at [164, 66] on li "All teams" at bounding box center [179, 64] width 57 height 10
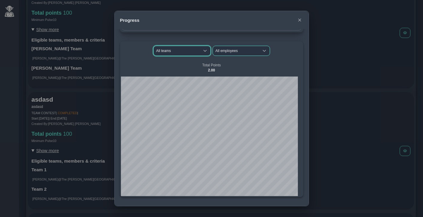
click at [227, 51] on span "All employees" at bounding box center [236, 51] width 46 height 10
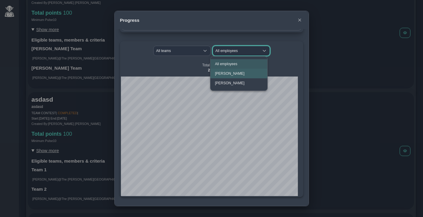
click at [232, 72] on span "Manisha Doe" at bounding box center [230, 74] width 30 height 4
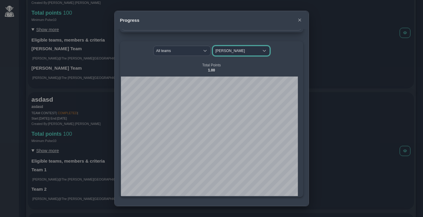
click at [237, 51] on span "Manisha Doe" at bounding box center [236, 51] width 46 height 10
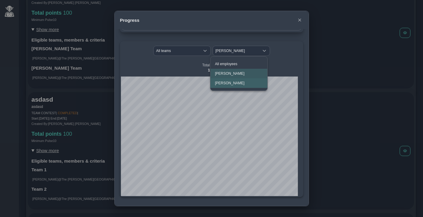
click at [229, 80] on li "Dianne Doe" at bounding box center [238, 83] width 57 height 10
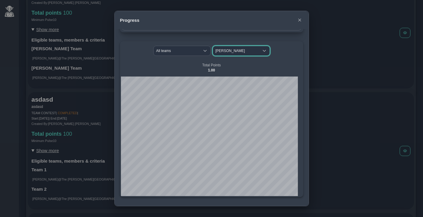
click at [233, 48] on span "Dianne Doe" at bounding box center [236, 51] width 46 height 10
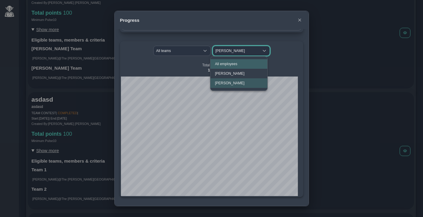
click at [230, 63] on span "All employees" at bounding box center [226, 64] width 22 height 4
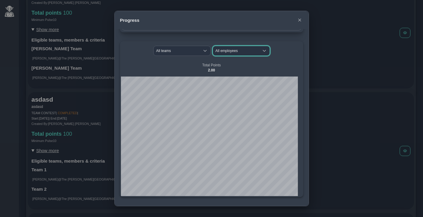
scroll to position [0, 0]
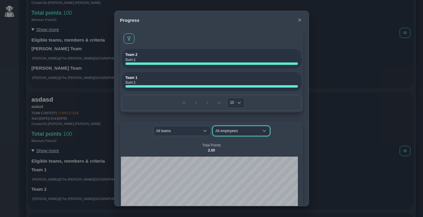
click at [300, 22] on icon "button" at bounding box center [300, 20] width 4 height 4
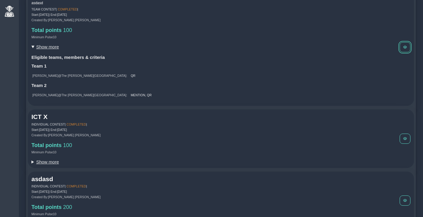
scroll to position [161, 0]
click at [52, 162] on summary "Show more" at bounding box center [215, 161] width 368 height 5
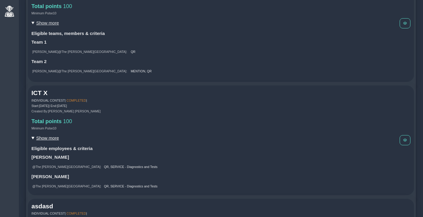
scroll to position [186, 0]
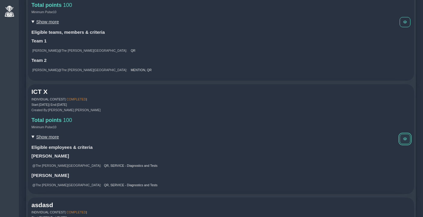
click at [402, 140] on button at bounding box center [405, 139] width 11 height 10
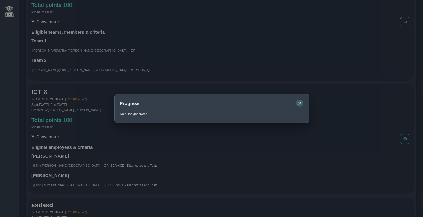
click at [301, 103] on icon "button" at bounding box center [300, 103] width 4 height 4
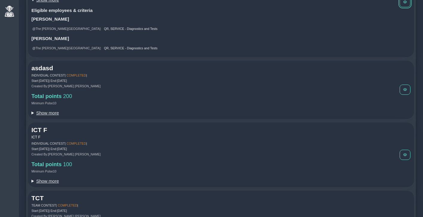
scroll to position [324, 0]
click at [49, 113] on summary "Show more" at bounding box center [215, 112] width 368 height 5
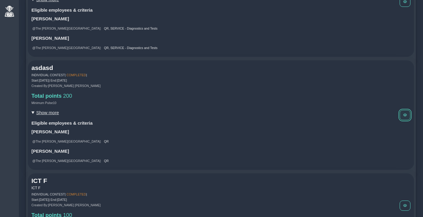
click at [404, 117] on span at bounding box center [405, 115] width 4 height 4
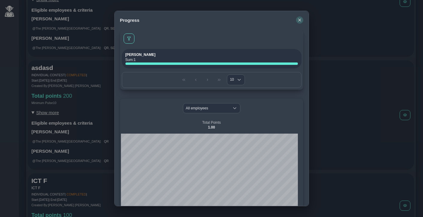
click at [299, 20] on icon "button" at bounding box center [299, 20] width 3 height 3
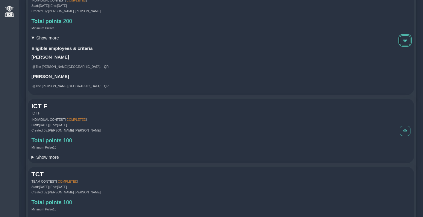
scroll to position [398, 0]
click at [403, 134] on button at bounding box center [405, 131] width 11 height 10
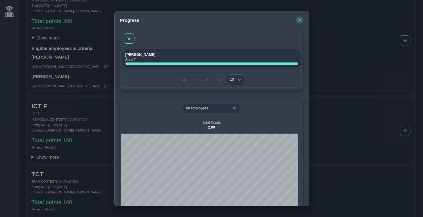
click at [299, 19] on icon "button" at bounding box center [300, 20] width 4 height 4
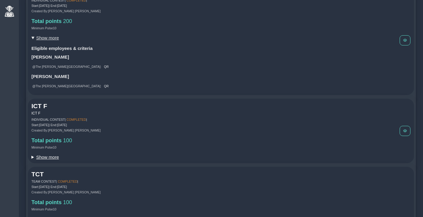
click at [46, 160] on summary "Show more" at bounding box center [215, 157] width 368 height 5
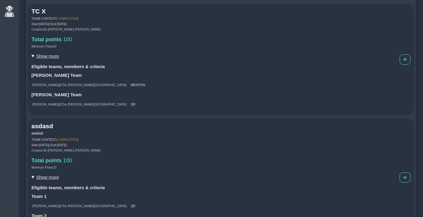
scroll to position [0, 0]
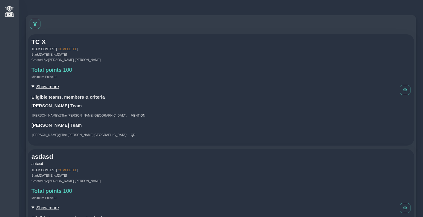
click at [46, 88] on summary "Show more" at bounding box center [215, 86] width 368 height 5
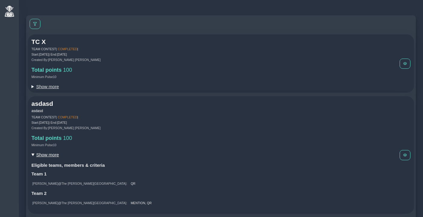
click at [46, 154] on summary "Show more" at bounding box center [215, 154] width 368 height 5
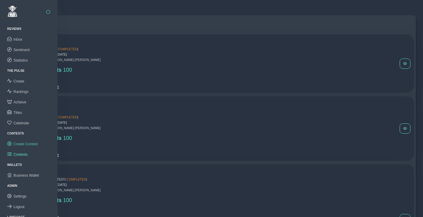
click at [20, 140] on link "Create Contest" at bounding box center [28, 144] width 57 height 10
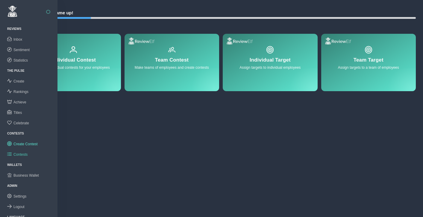
click at [28, 153] on span "Contests" at bounding box center [20, 155] width 14 height 4
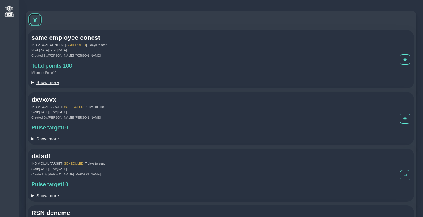
click at [37, 18] on button at bounding box center [35, 20] width 11 height 10
click at [108, 21] on div at bounding box center [221, 20] width 386 height 14
click at [34, 19] on span at bounding box center [35, 20] width 4 height 4
click at [60, 27] on icon "button" at bounding box center [60, 28] width 4 height 4
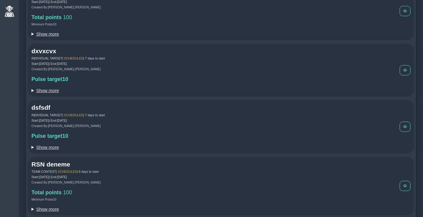
scroll to position [53, 0]
click at [50, 147] on summary "Show more" at bounding box center [215, 147] width 368 height 5
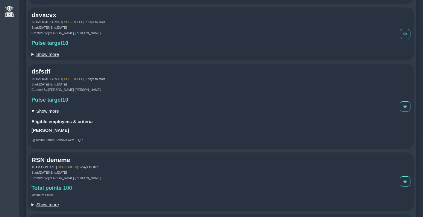
scroll to position [90, 0]
click at [51, 113] on summary "Show more" at bounding box center [215, 110] width 368 height 5
